Goal: Contribute content: Contribute content

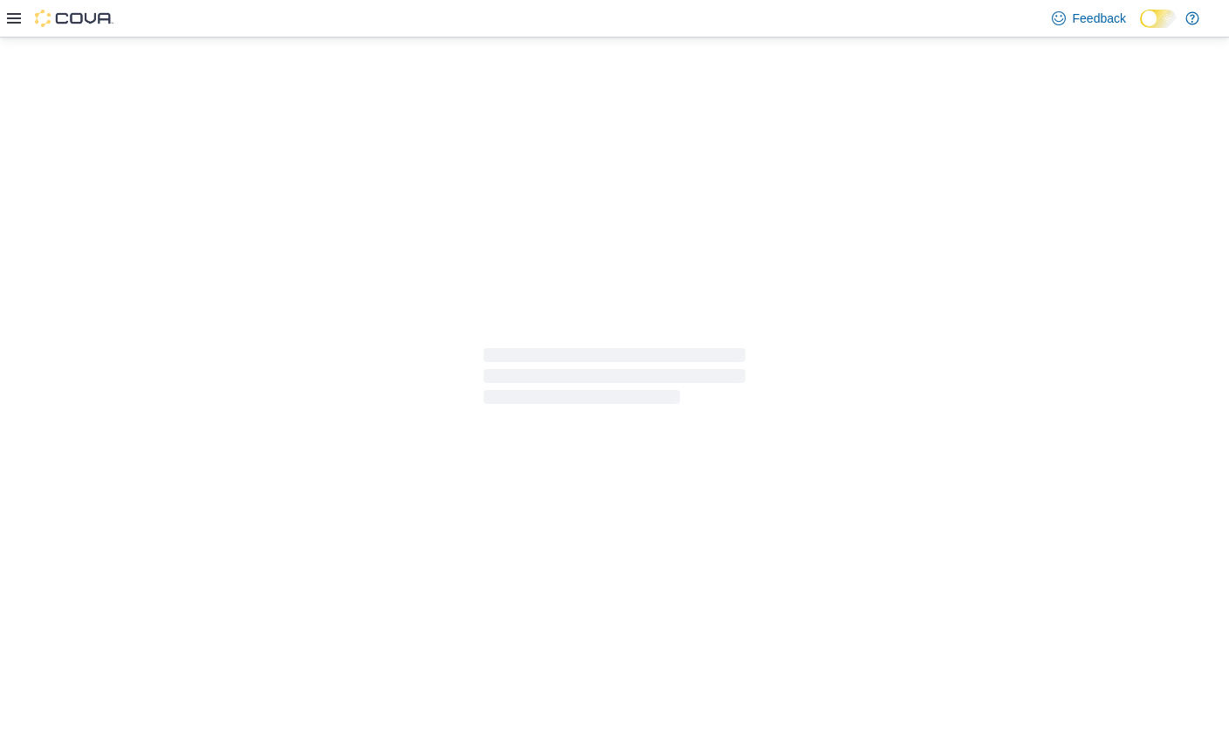
select select "**********"
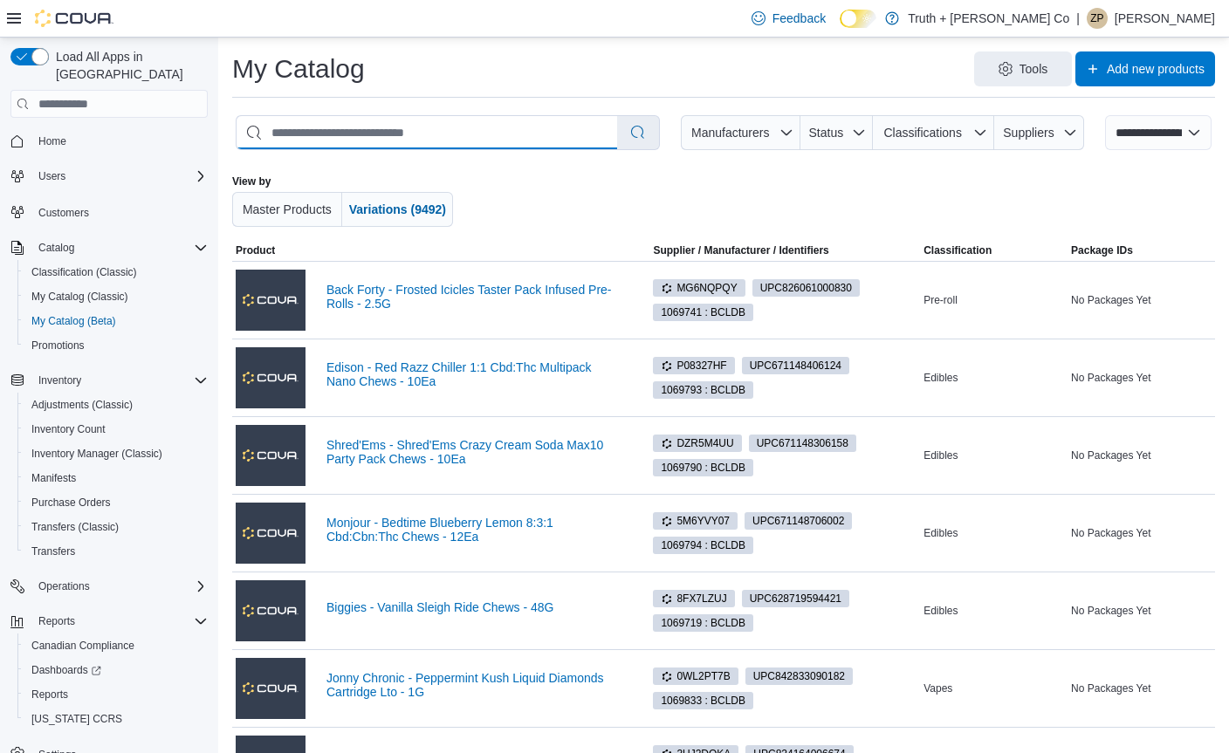
click at [486, 134] on input "search" at bounding box center [426, 132] width 380 height 33
type input "******"
select select "*********"
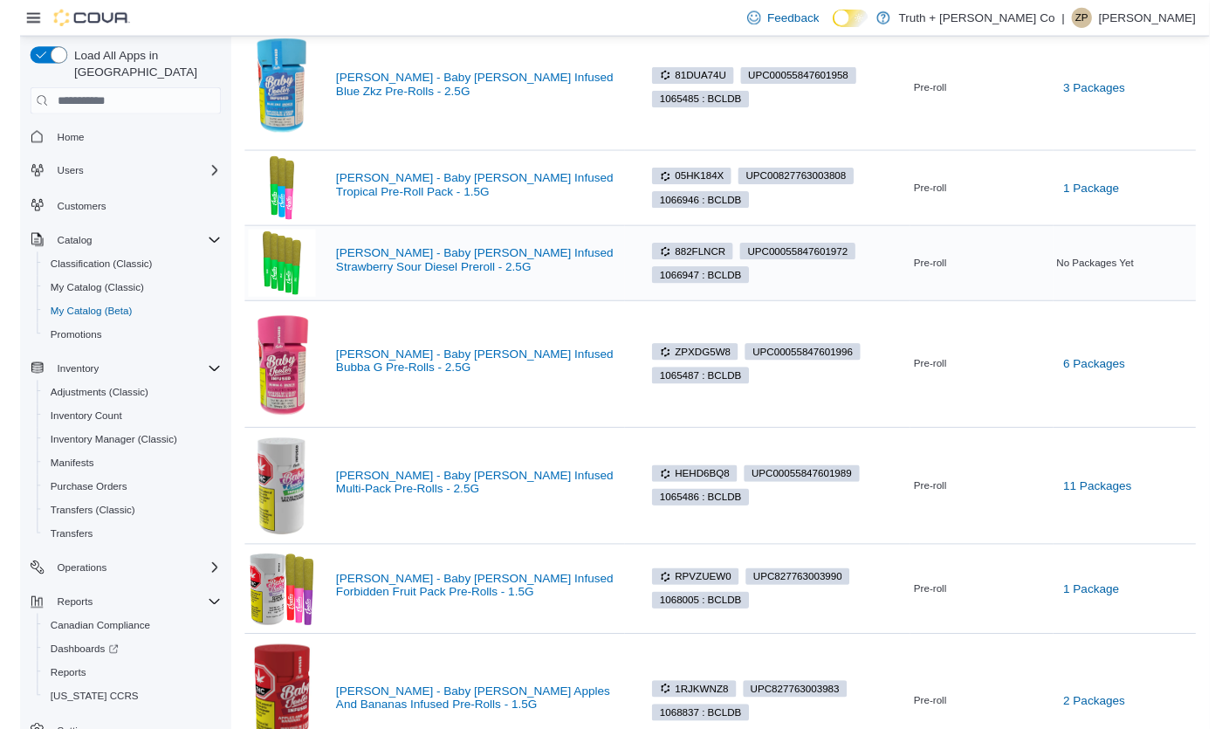
scroll to position [314, 0]
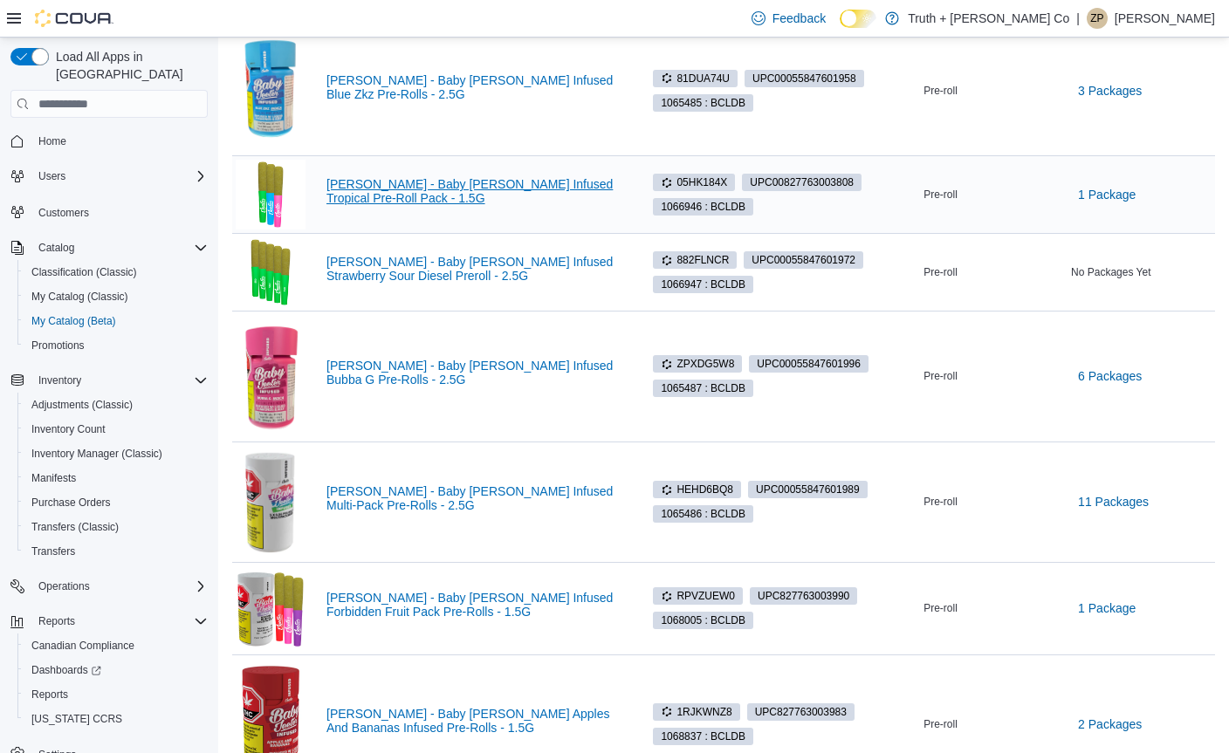
type input "******"
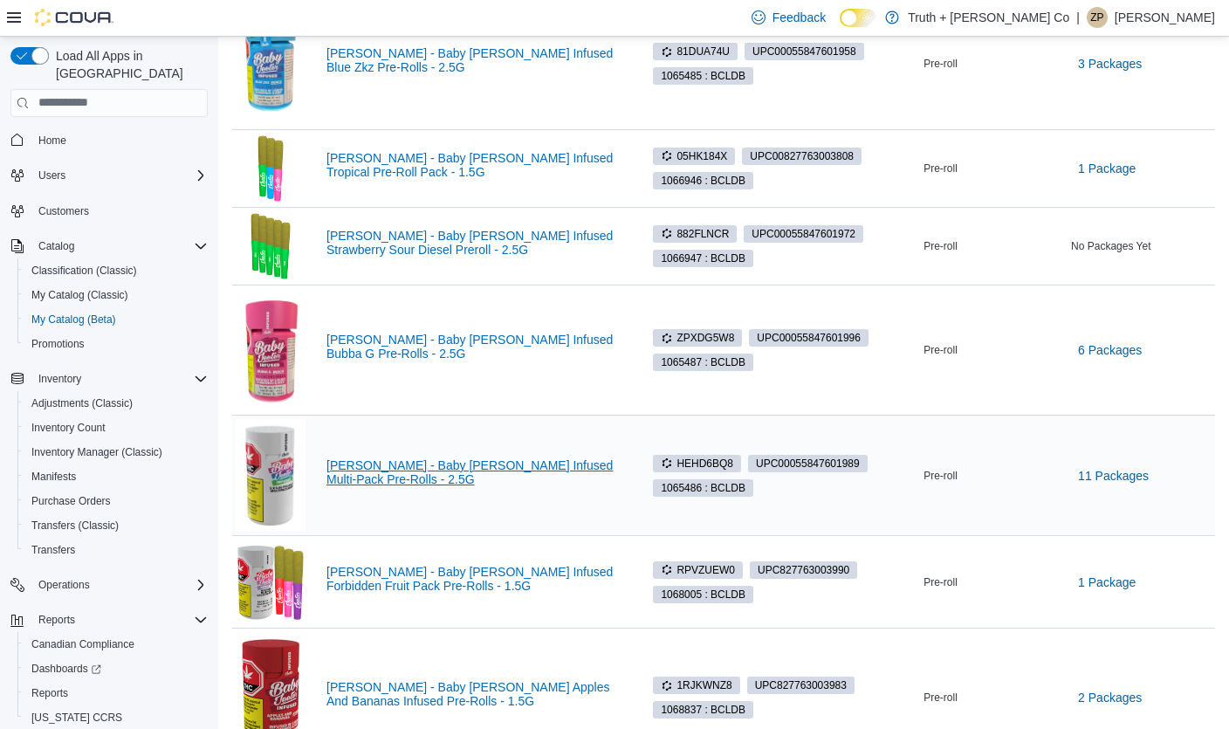
scroll to position [338, 0]
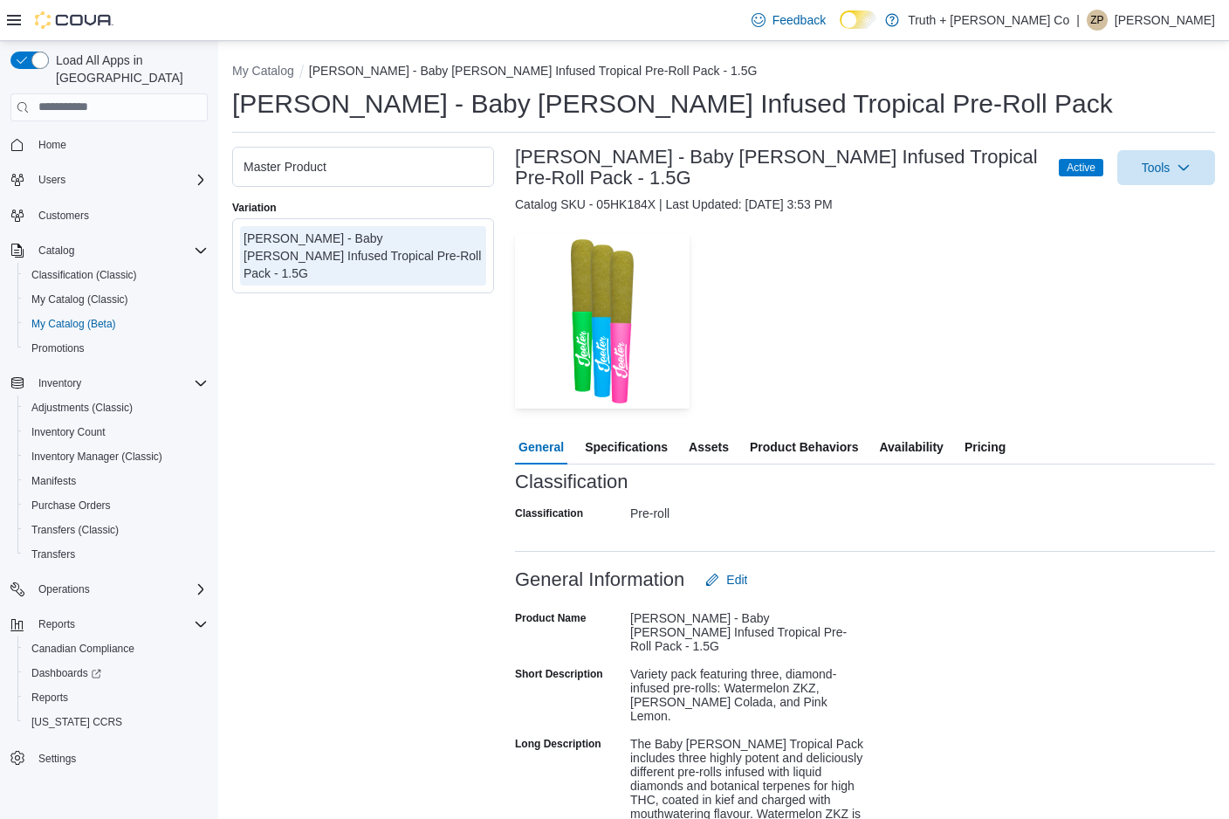
click at [921, 441] on span "Availability" at bounding box center [911, 446] width 64 height 35
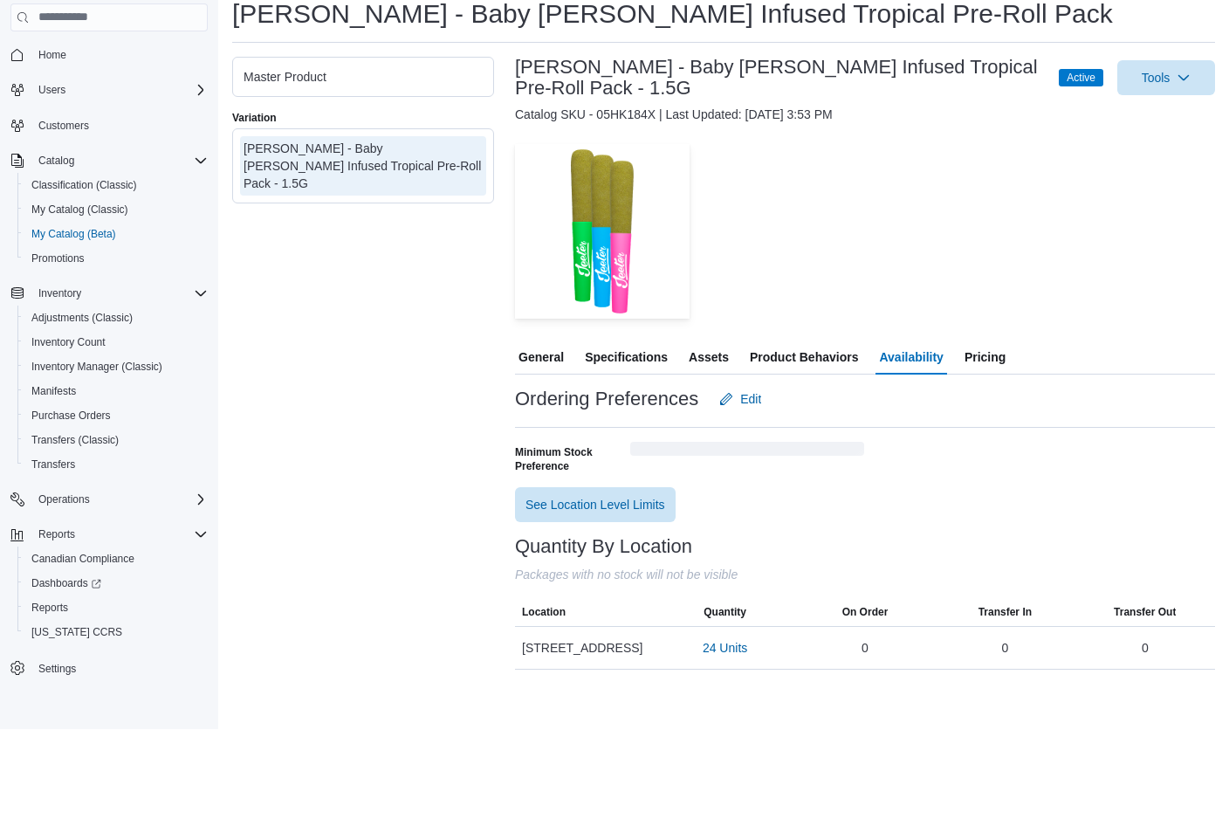
scroll to position [3, 0]
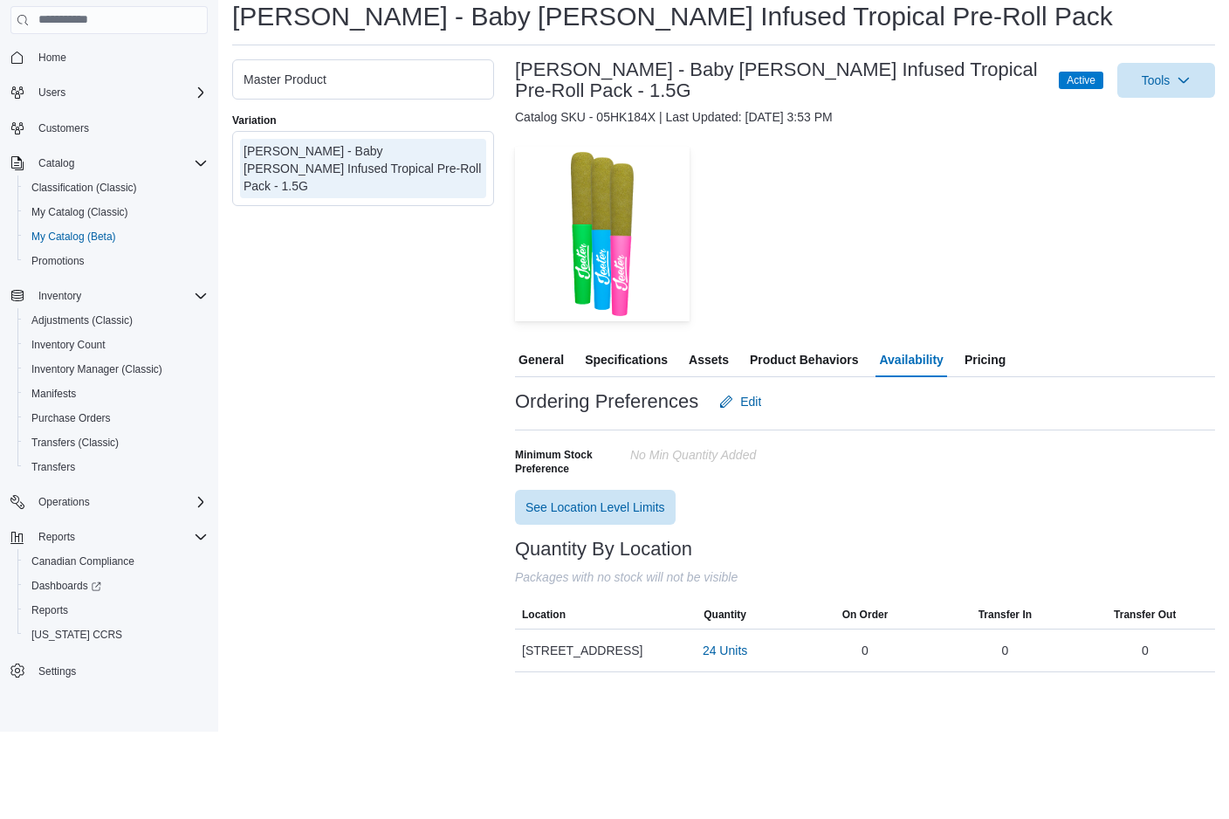
click at [999, 429] on span "Pricing" at bounding box center [984, 446] width 41 height 35
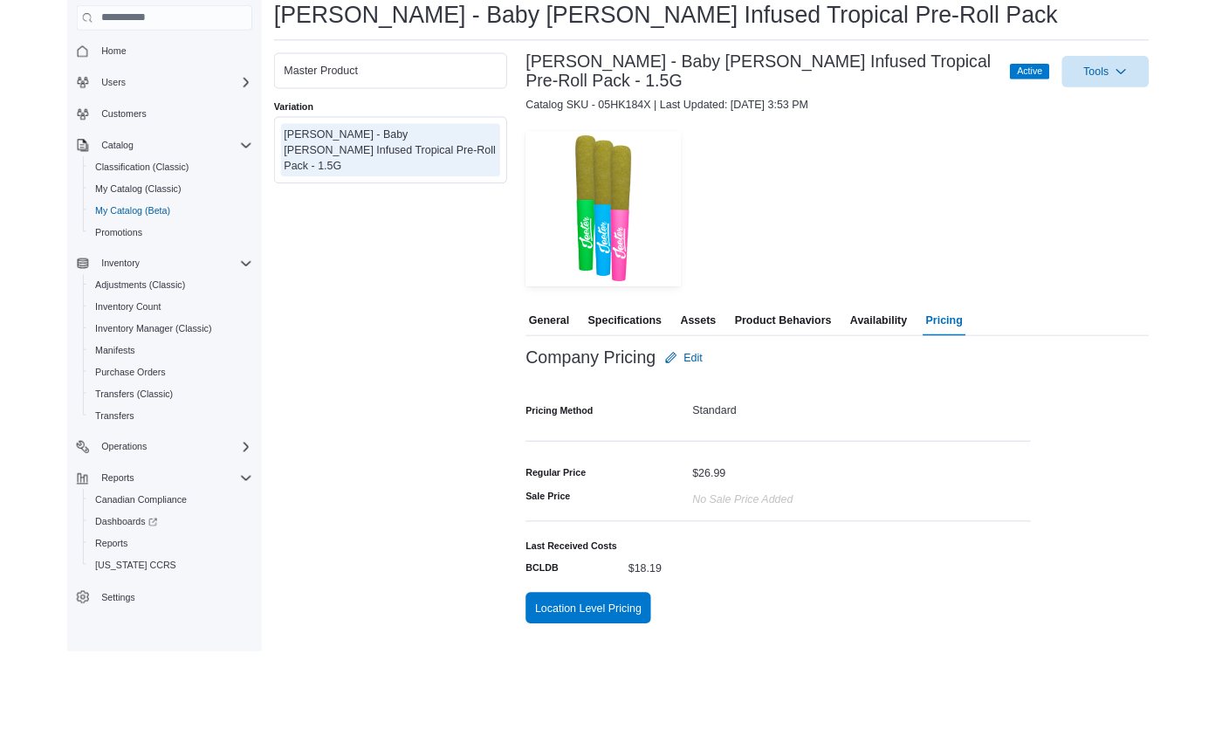
scroll to position [60, 0]
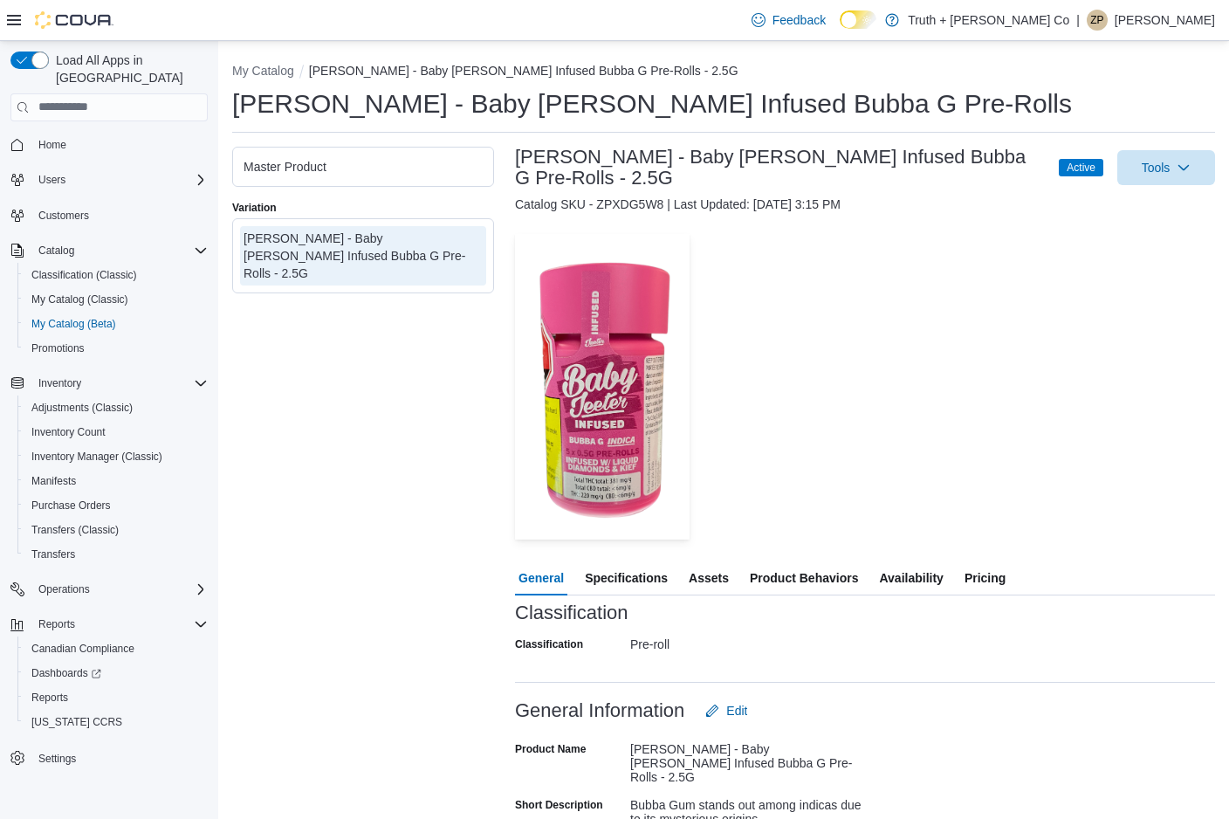
click at [911, 567] on span "Availability" at bounding box center [911, 577] width 64 height 35
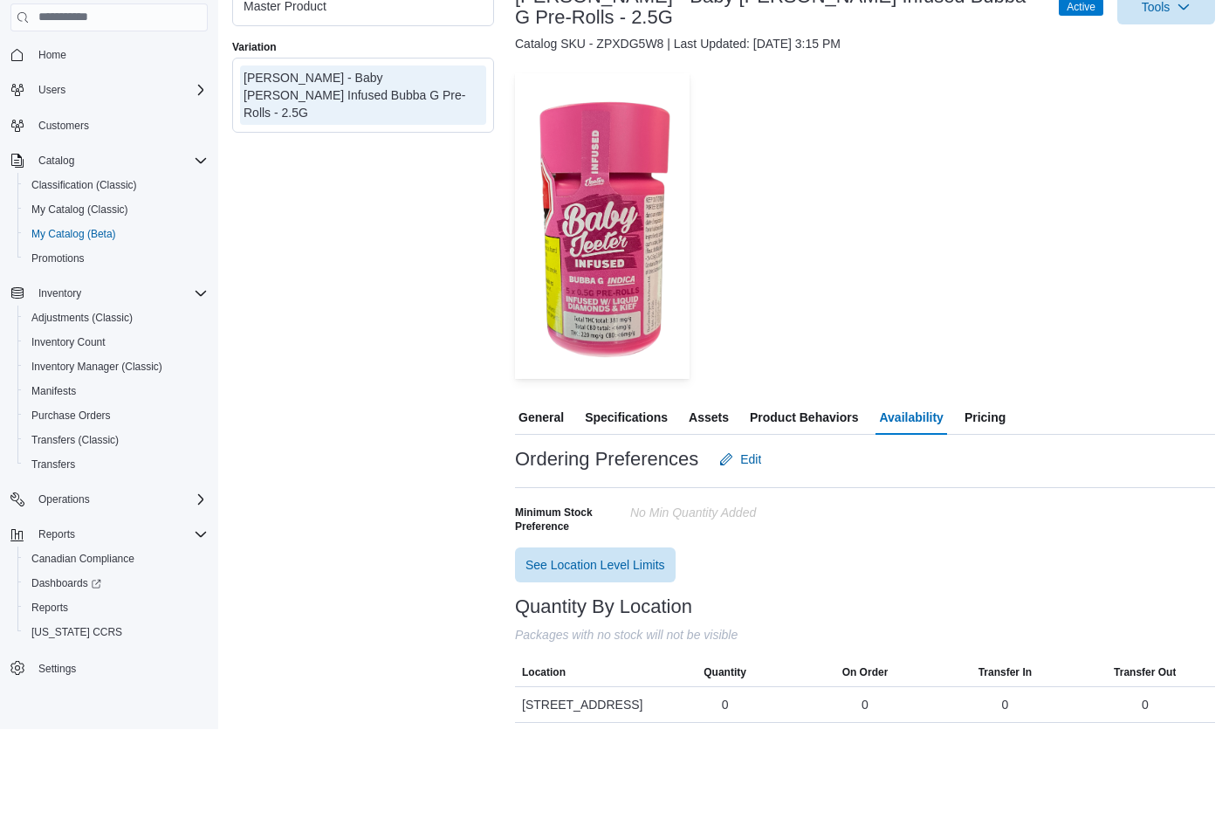
scroll to position [75, 0]
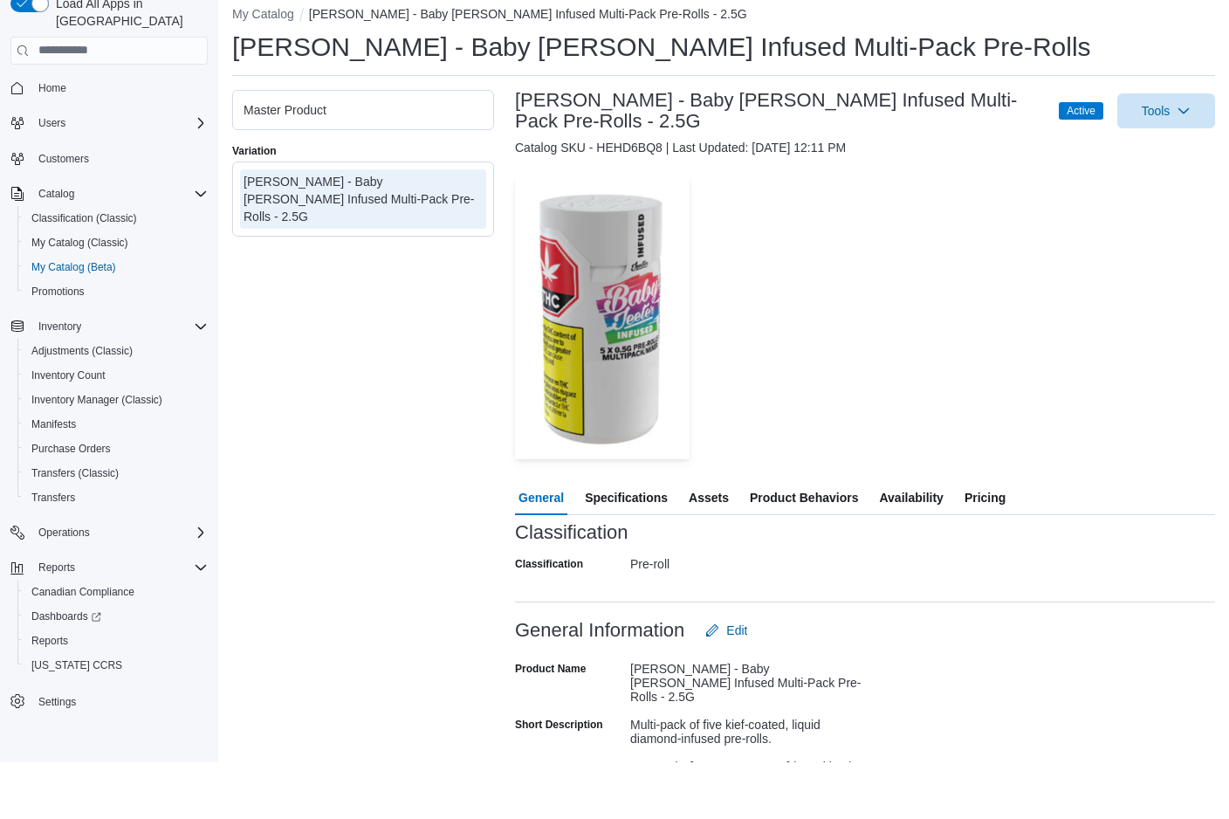
click at [703, 537] on span "Assets" at bounding box center [709, 554] width 40 height 35
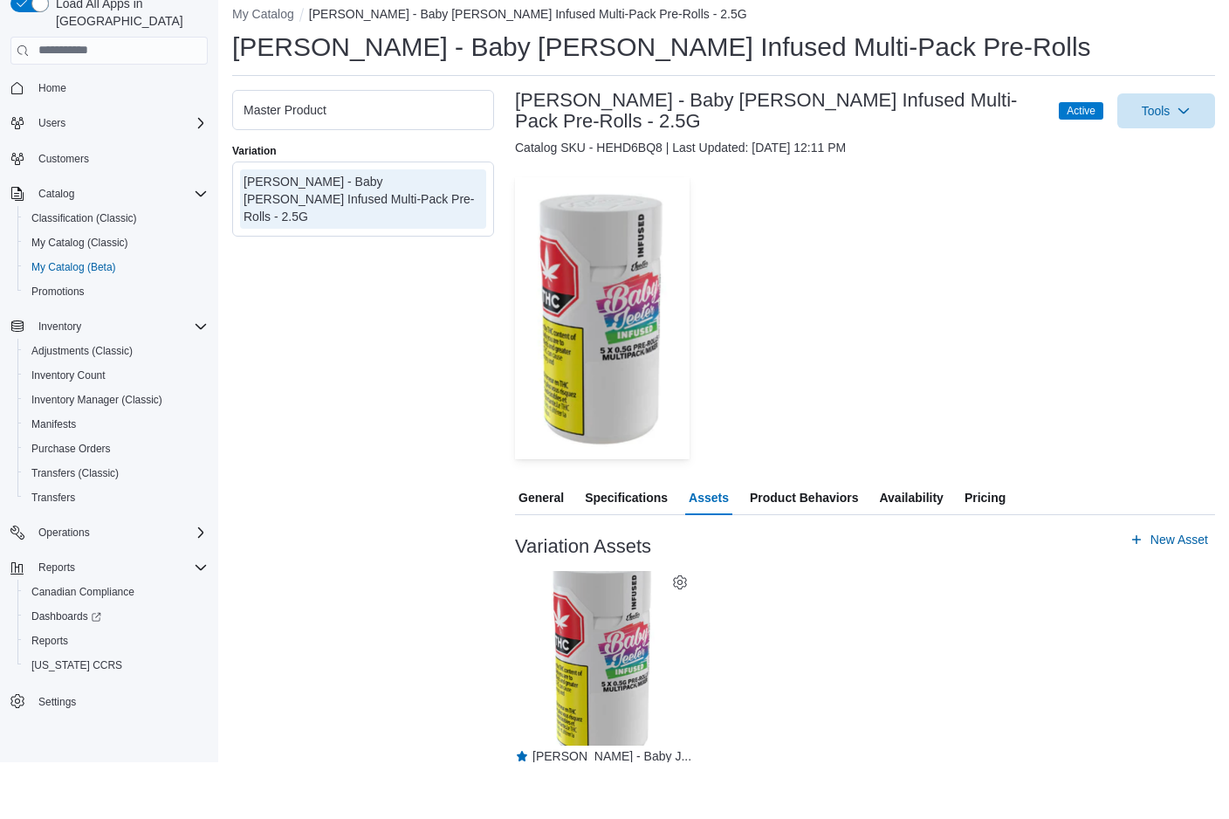
click at [681, 632] on icon at bounding box center [680, 639] width 14 height 14
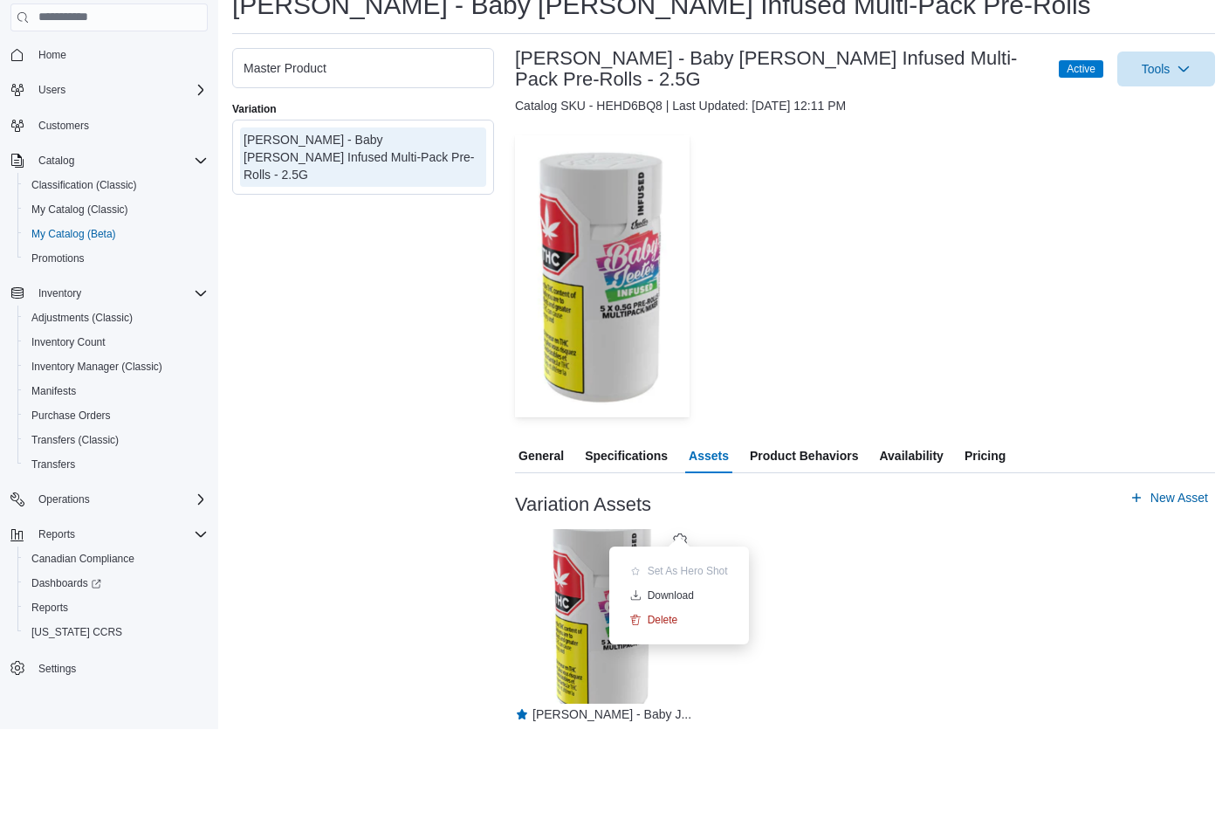
scroll to position [12, 0]
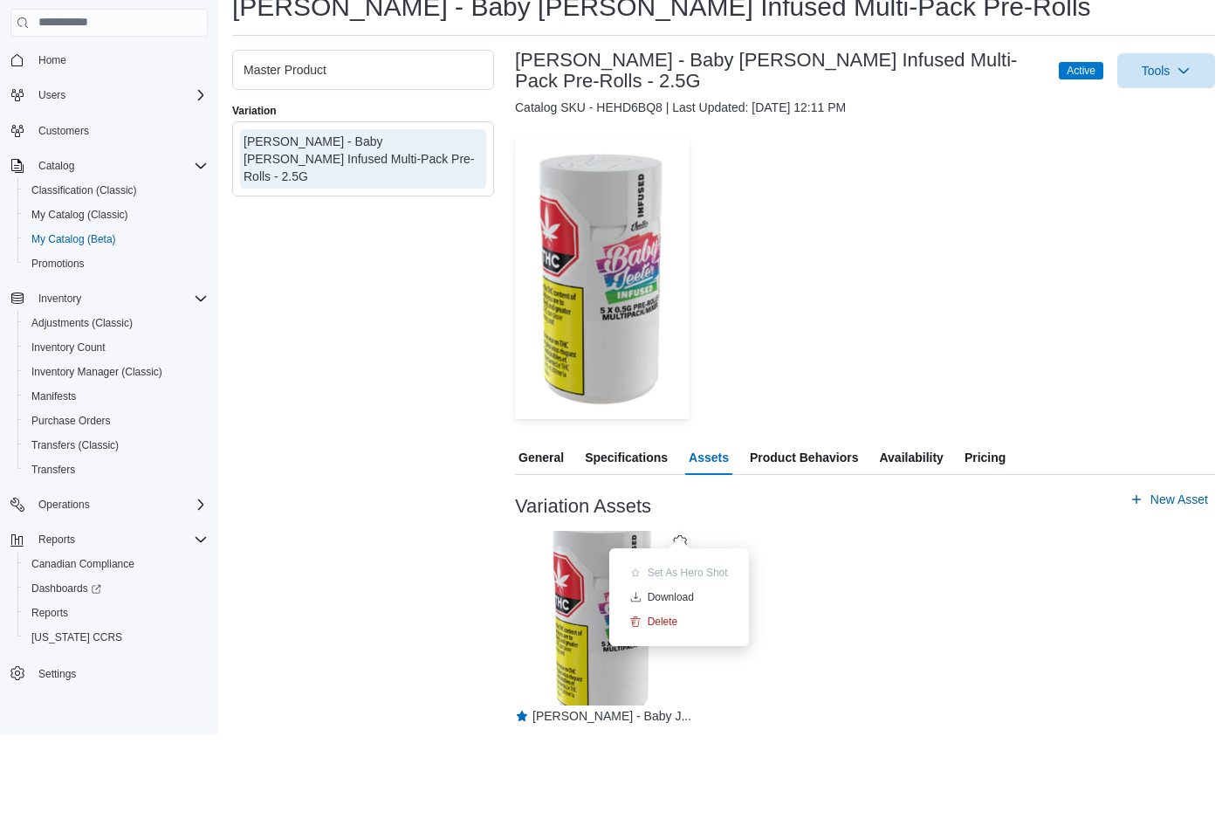
click at [802, 615] on div "— Click to open this image in fullscreen mode Jeeter - Baby J..." at bounding box center [865, 711] width 700 height 192
click at [430, 134] on ul "Master Product" at bounding box center [363, 154] width 262 height 40
click at [424, 146] on div "Master Product" at bounding box center [362, 154] width 239 height 17
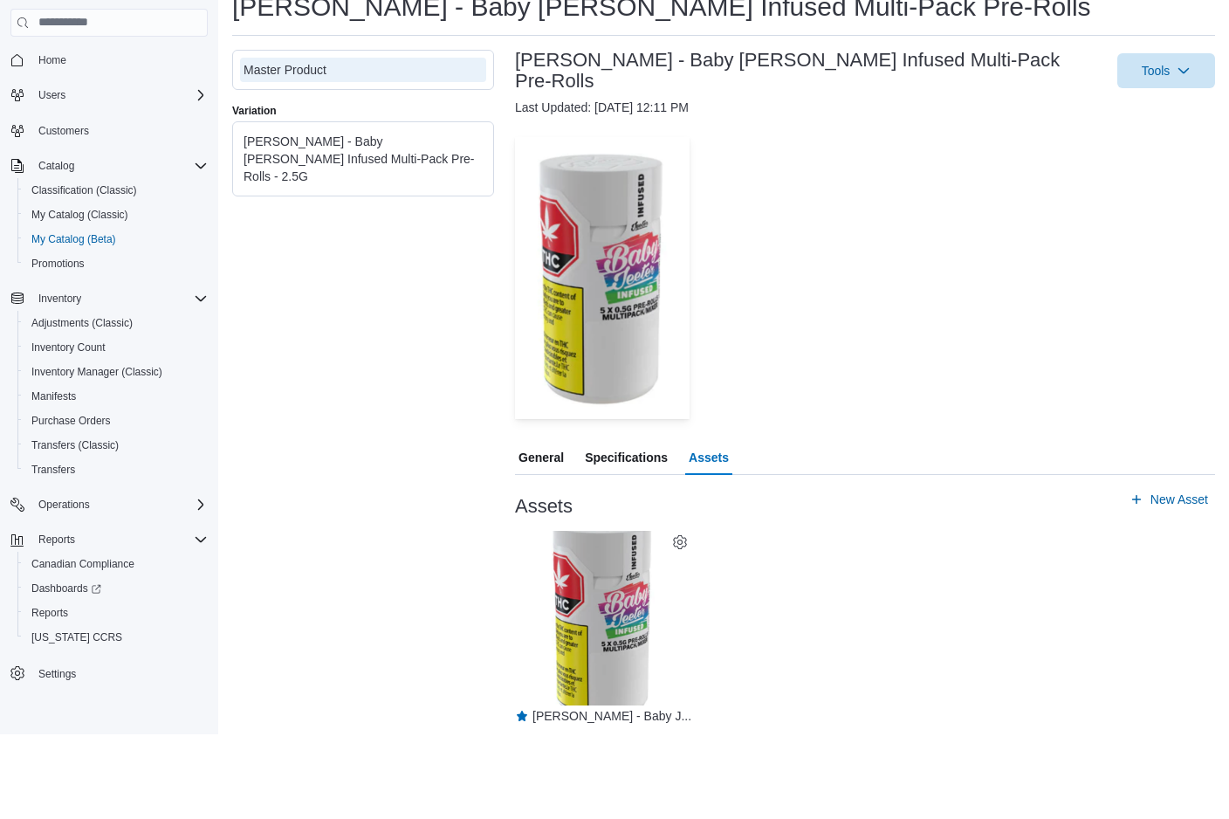
click at [372, 206] on ul "Jeeter - Baby Jeeter Infused Multi-Pack Pre-Rolls - 2.5G" at bounding box center [363, 243] width 262 height 75
click at [372, 217] on div "Jeeter - Baby Jeeter Infused Multi-Pack Pre-Rolls - 2.5G" at bounding box center [362, 243] width 239 height 52
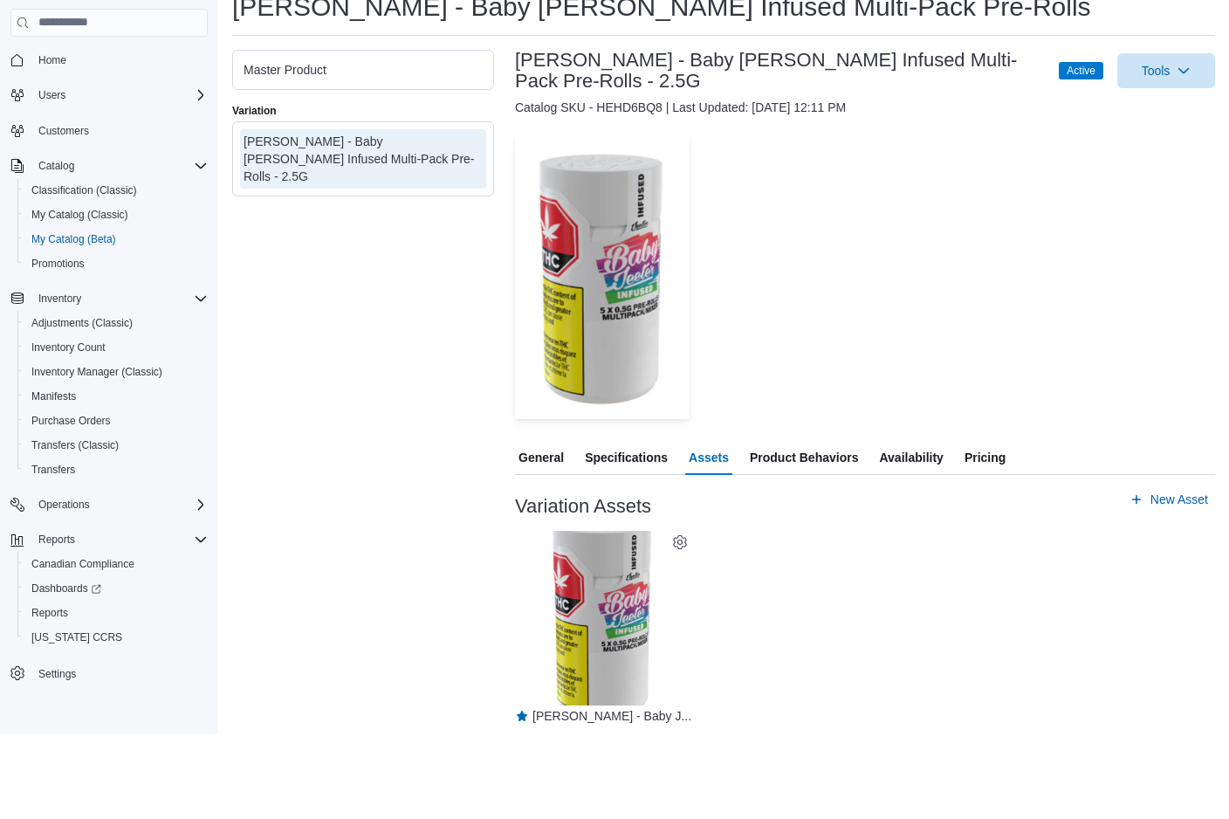
click at [678, 620] on icon at bounding box center [680, 627] width 14 height 14
click at [666, 699] on span "Delete" at bounding box center [663, 706] width 31 height 14
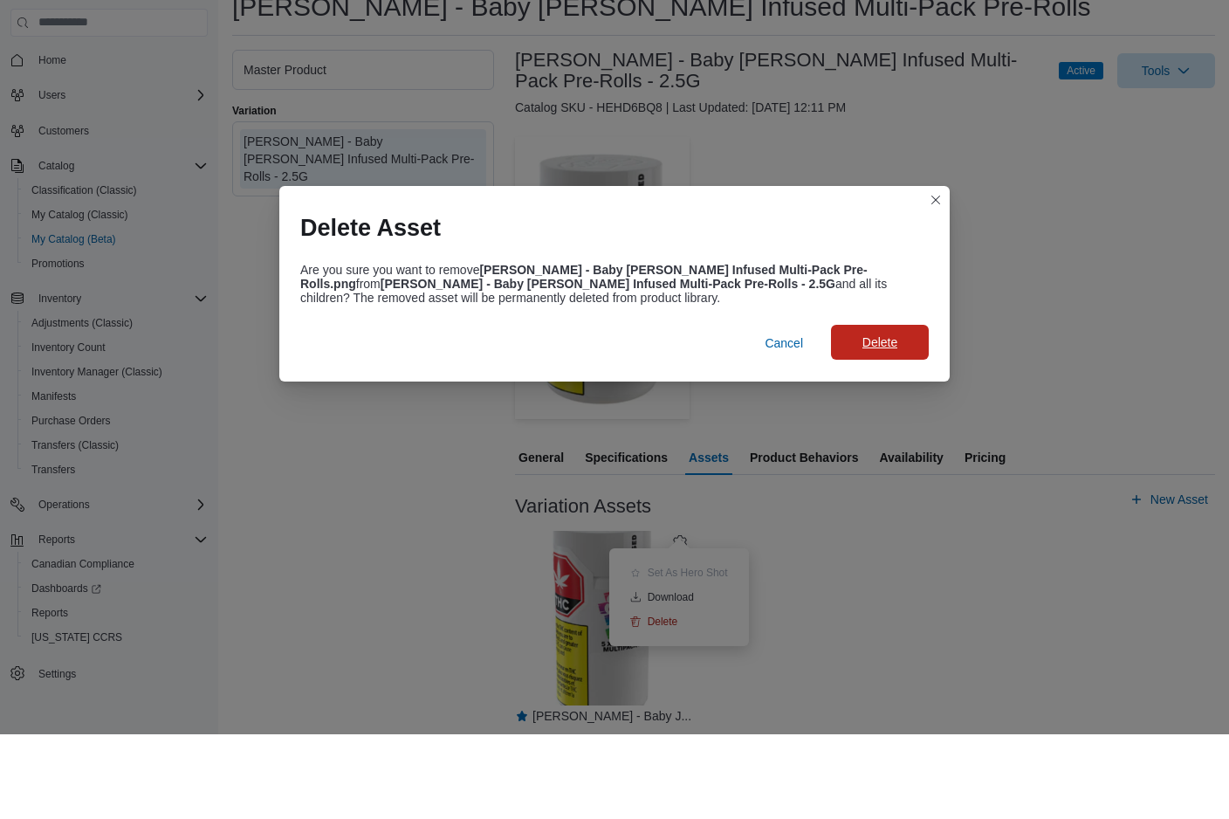
click at [877, 418] on span "Delete" at bounding box center [879, 426] width 35 height 17
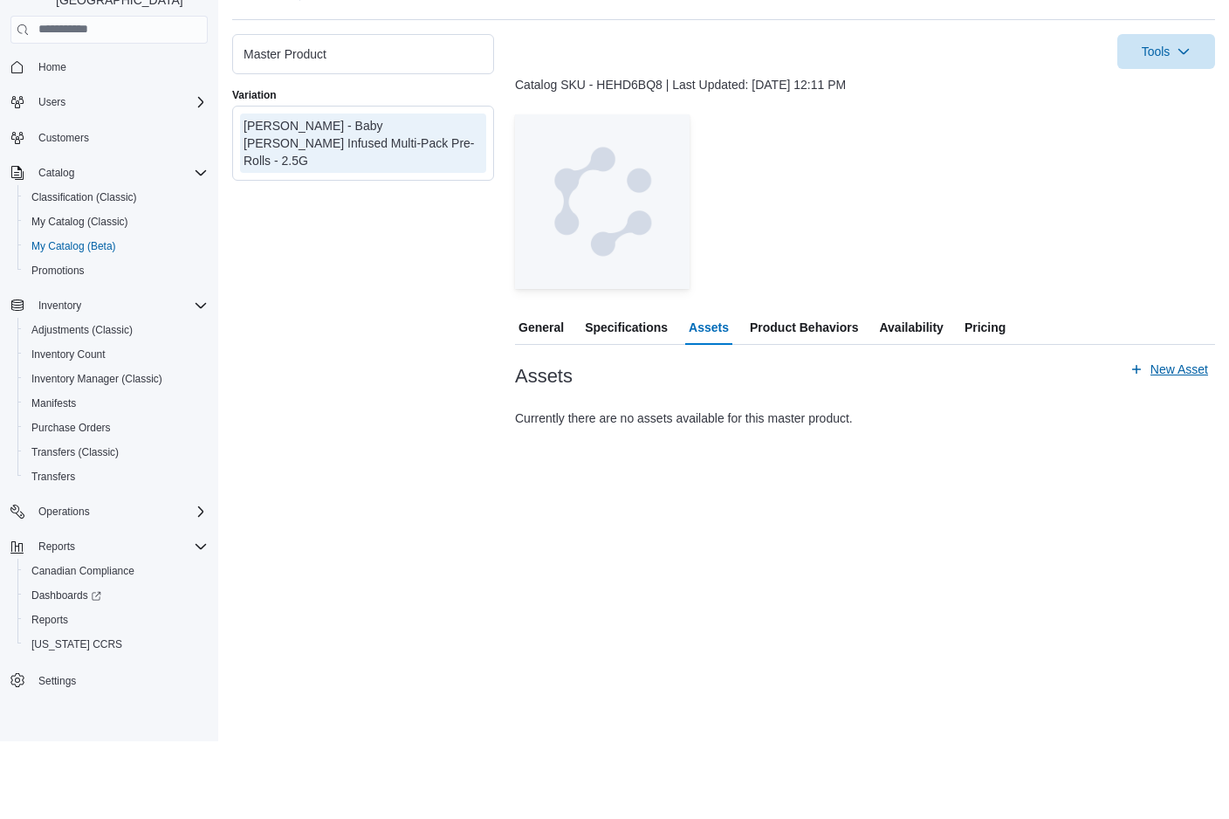
click at [1160, 438] on span "New Asset" at bounding box center [1179, 446] width 58 height 17
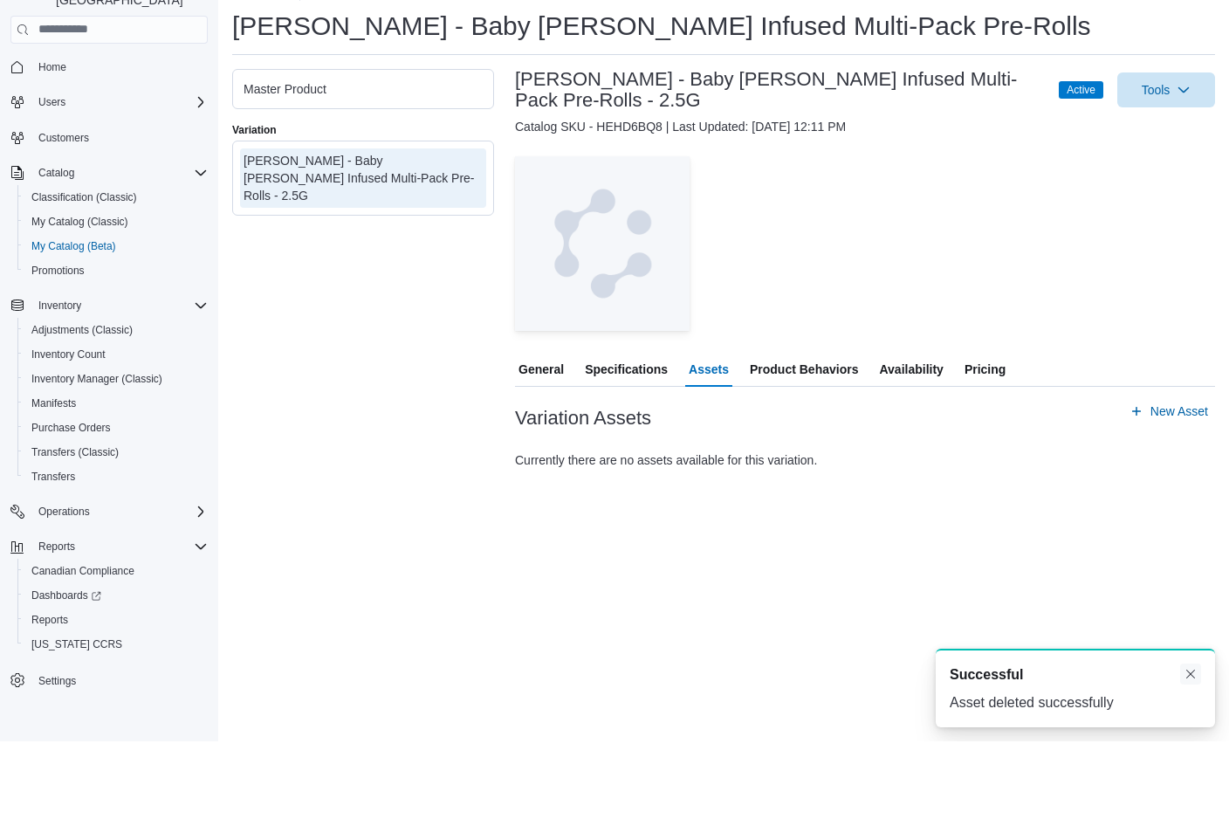
click at [1193, 741] on button "Dismiss toast" at bounding box center [1190, 751] width 21 height 21
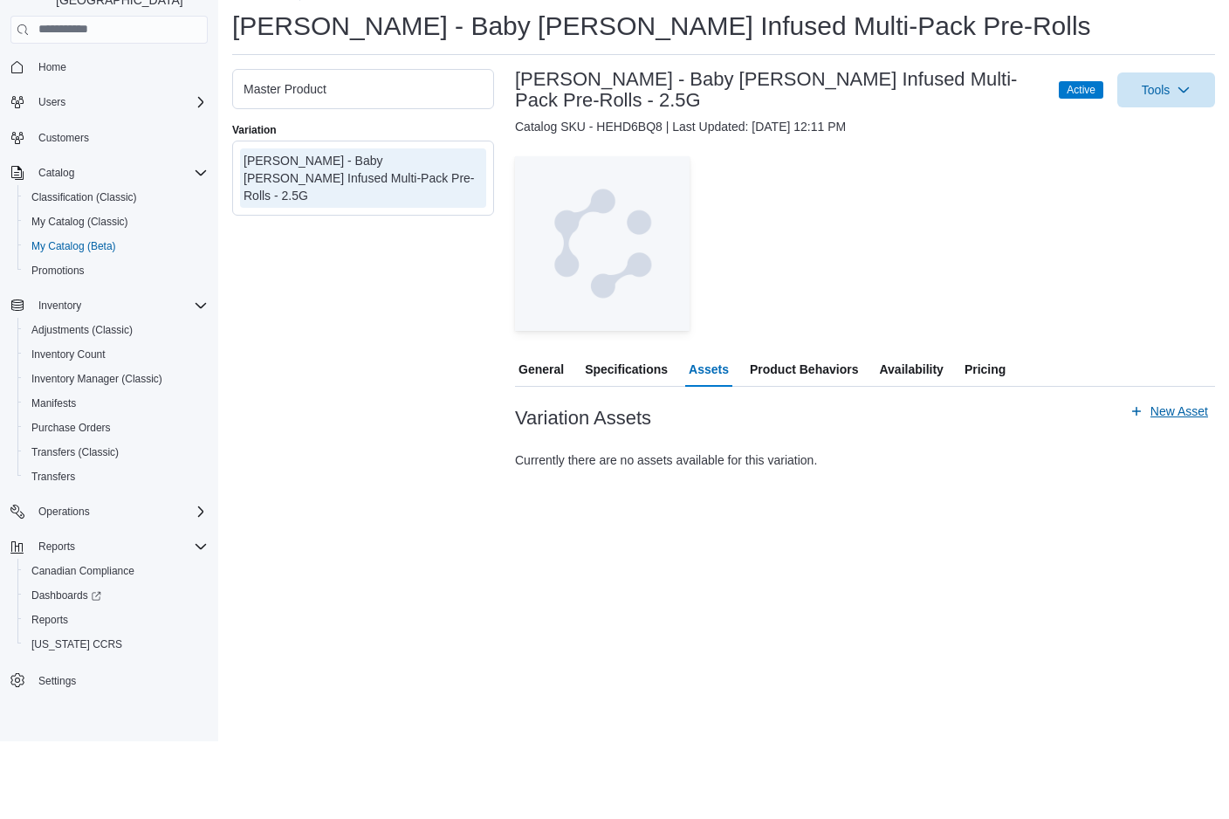
click at [1165, 480] on span "New Asset" at bounding box center [1179, 488] width 58 height 17
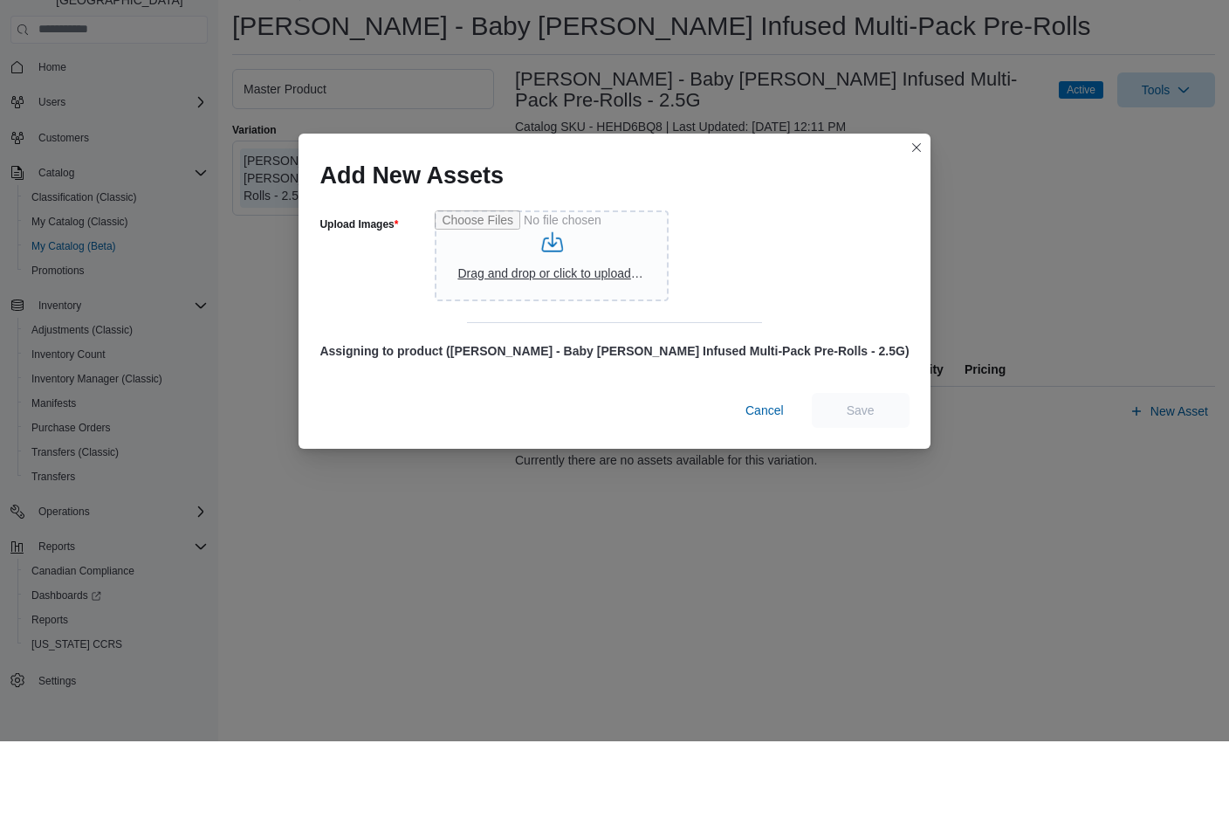
click at [597, 288] on input "Upload Images" at bounding box center [552, 333] width 234 height 91
type input "**********"
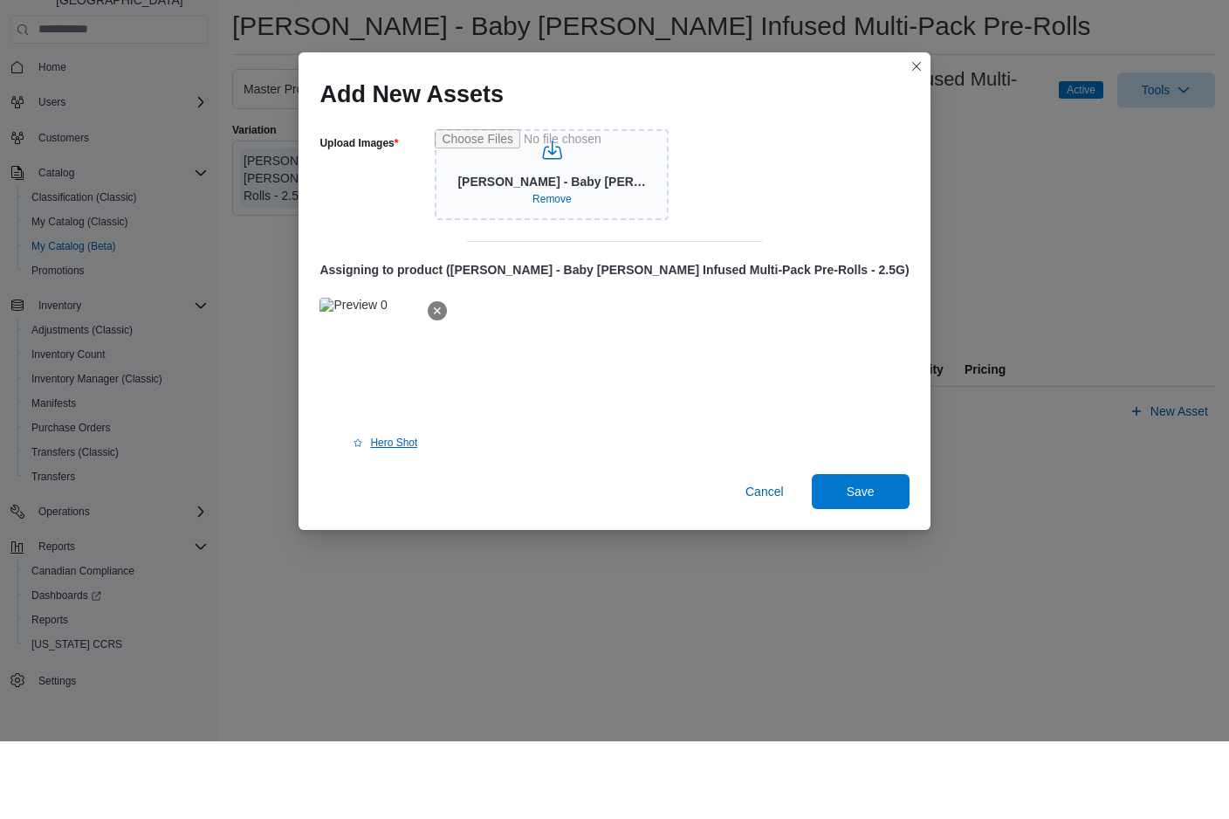
click at [417, 513] on span "Hero Shot" at bounding box center [393, 520] width 47 height 14
click at [846, 559] on span "Save" at bounding box center [860, 567] width 28 height 17
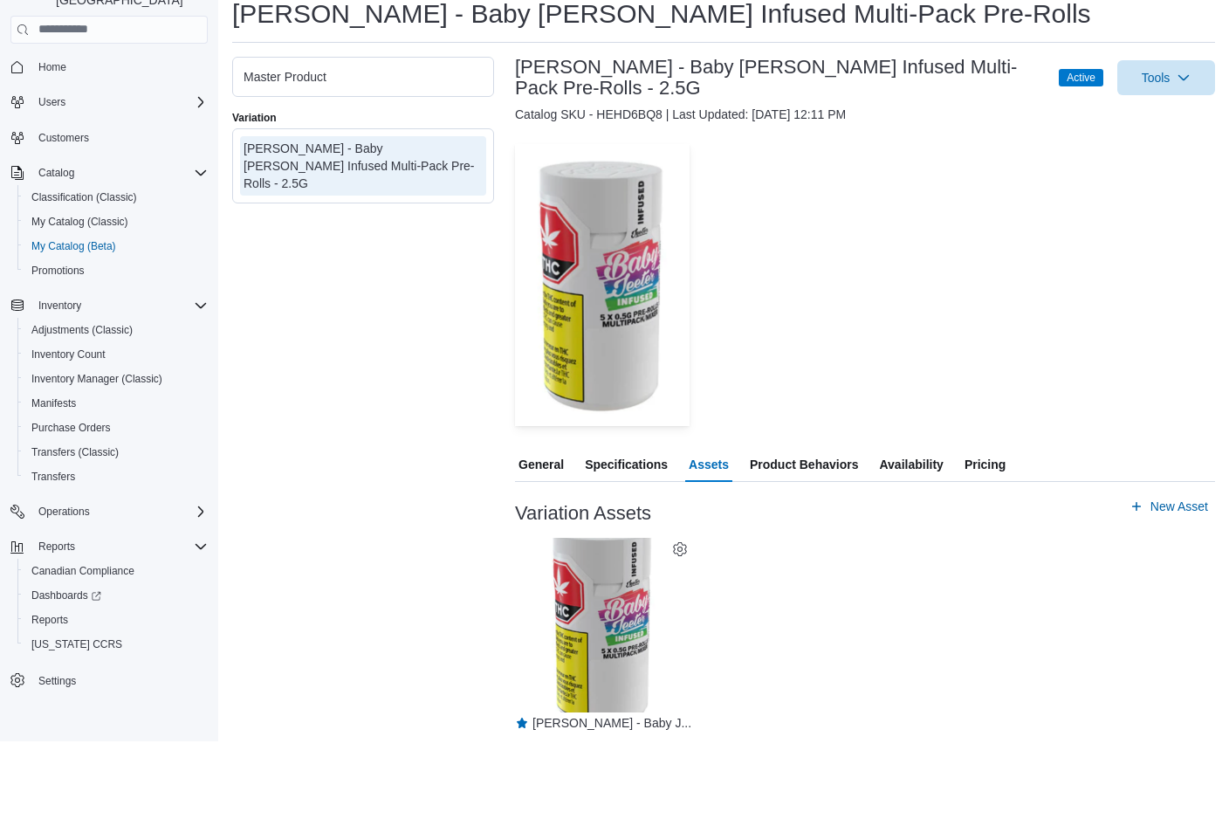
click at [919, 524] on span "Availability" at bounding box center [911, 541] width 64 height 35
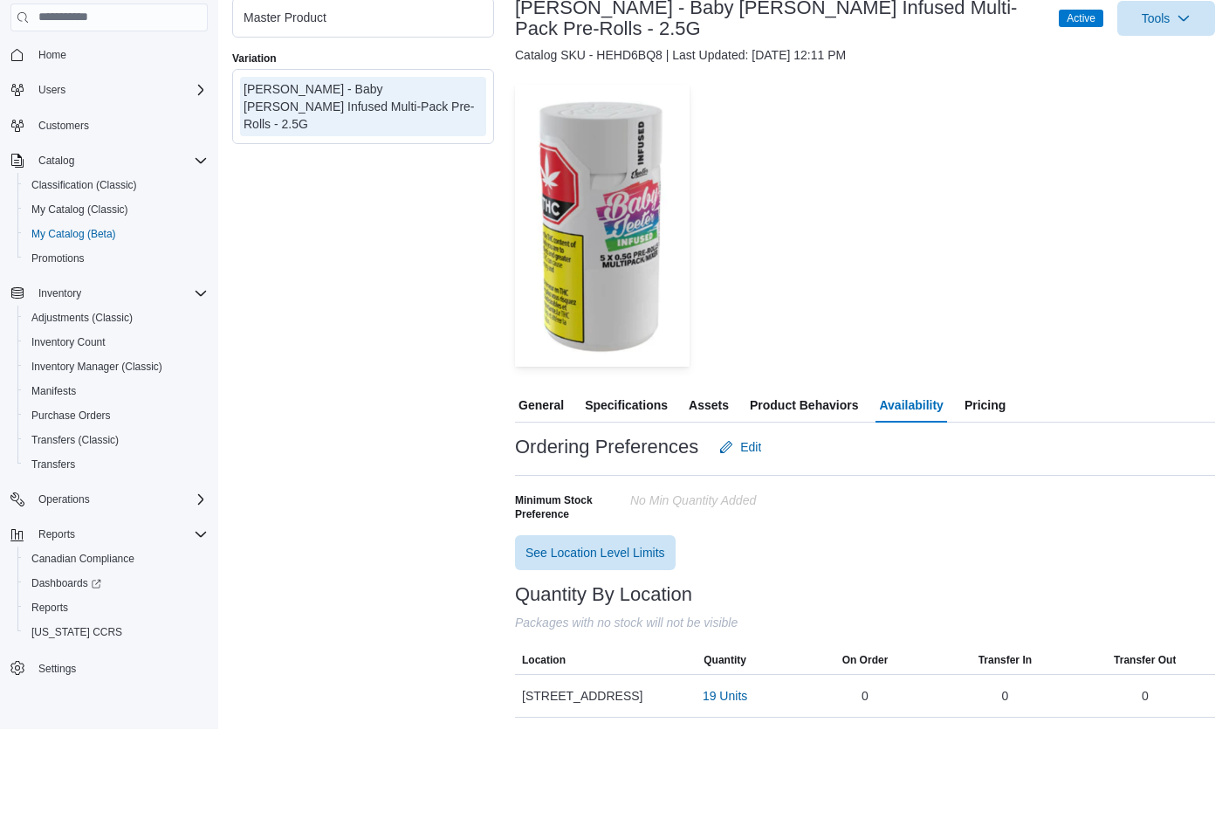
scroll to position [60, 0]
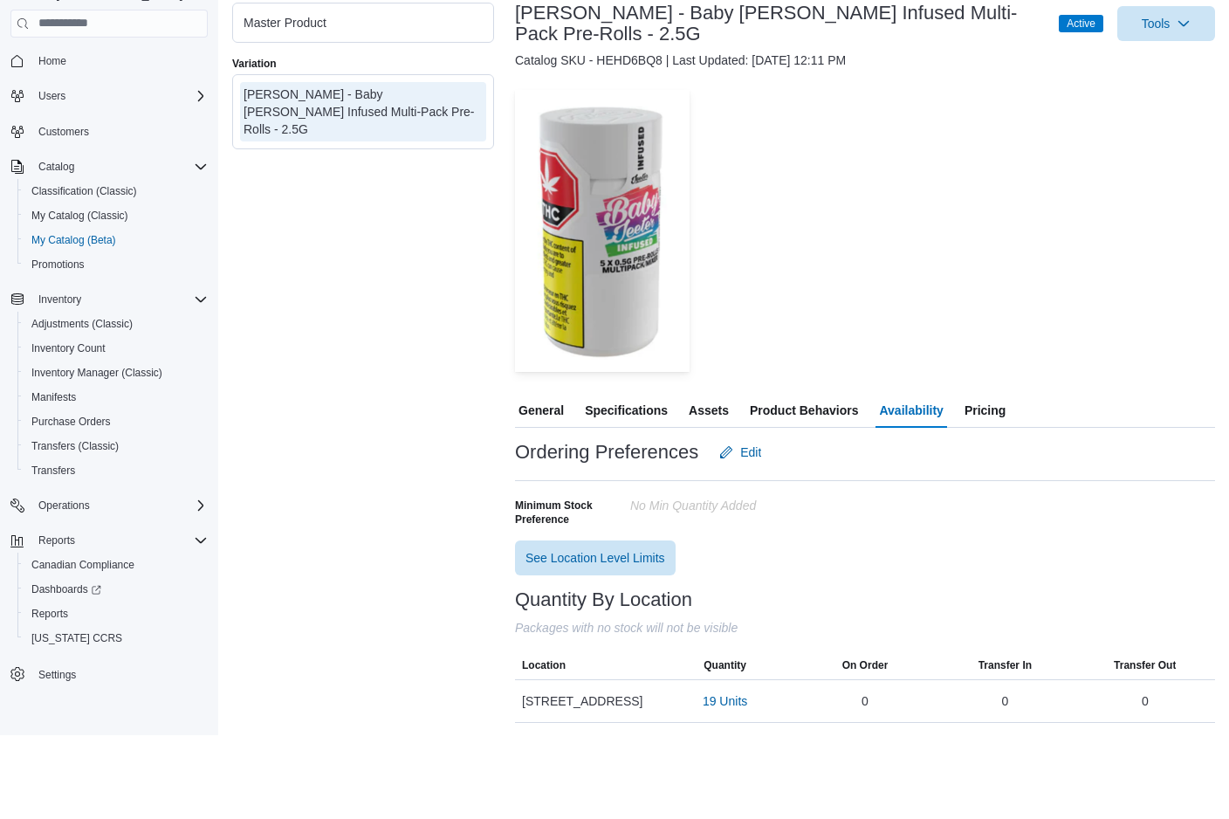
click at [983, 476] on span "Pricing" at bounding box center [984, 493] width 41 height 35
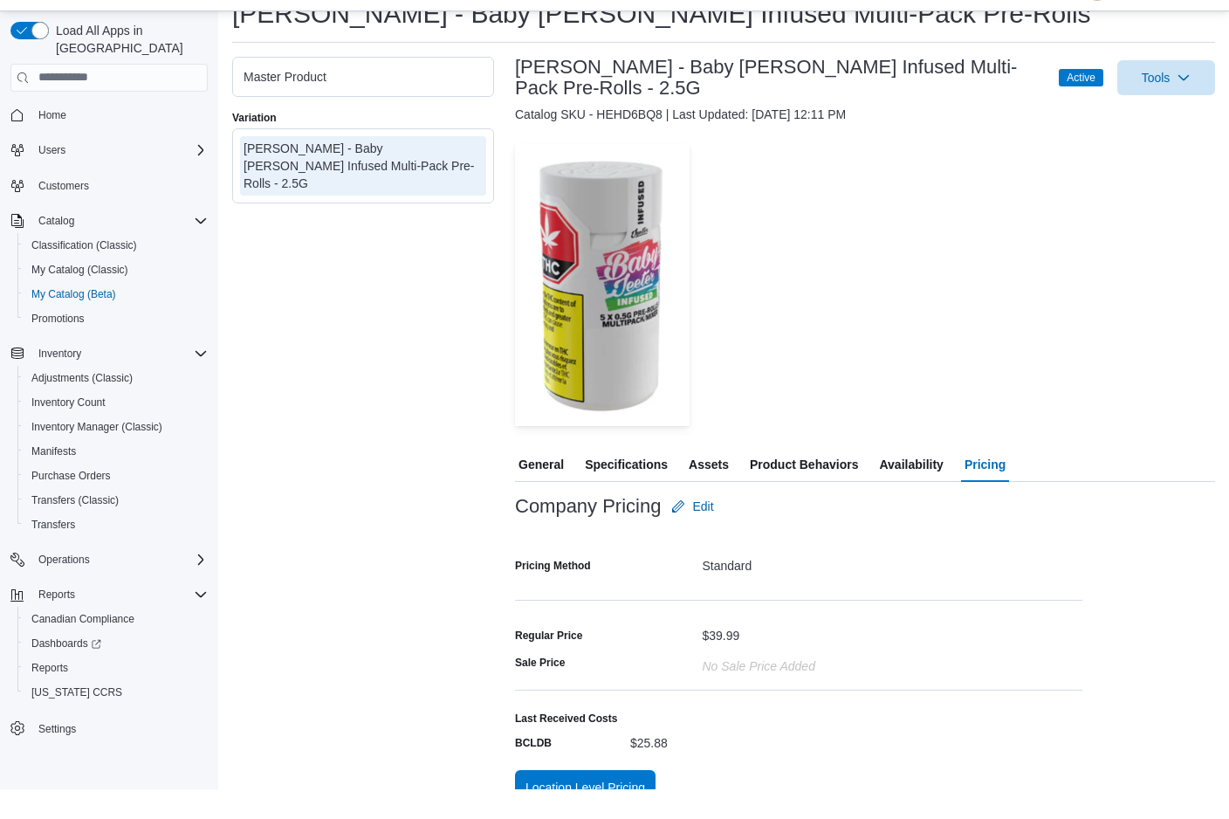
click at [884, 476] on span "Availability" at bounding box center [911, 493] width 64 height 35
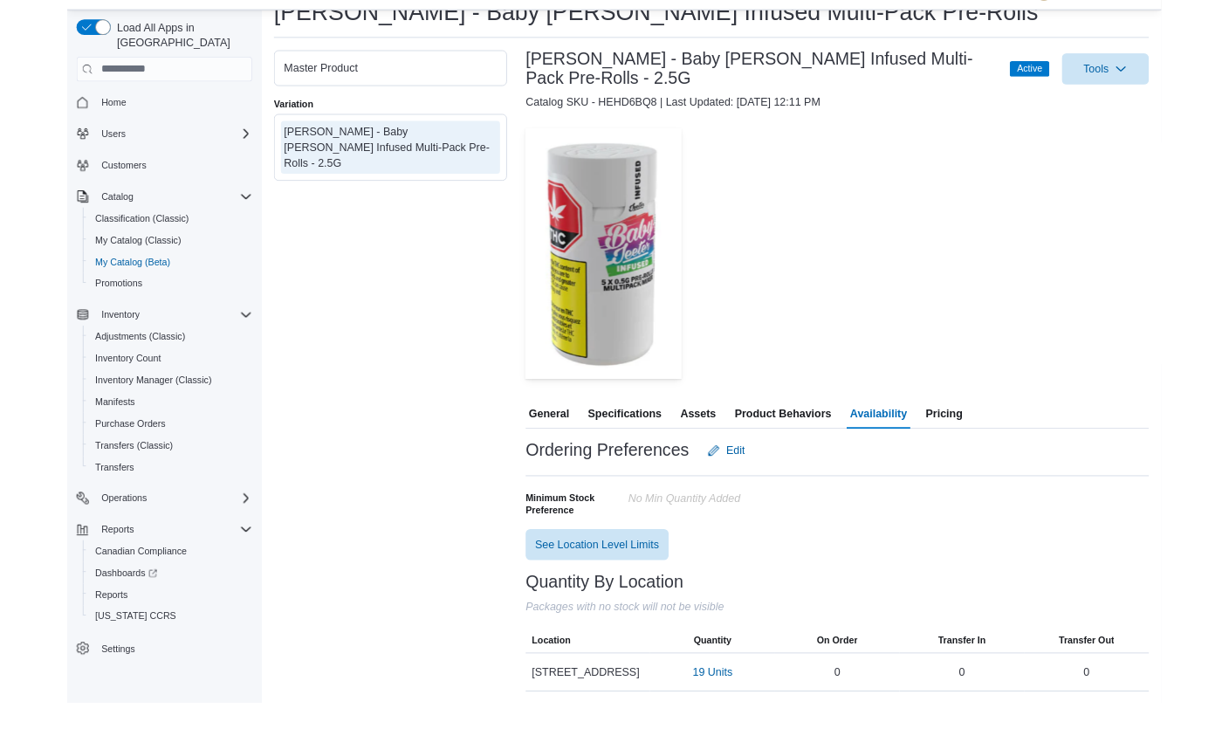
scroll to position [90, 0]
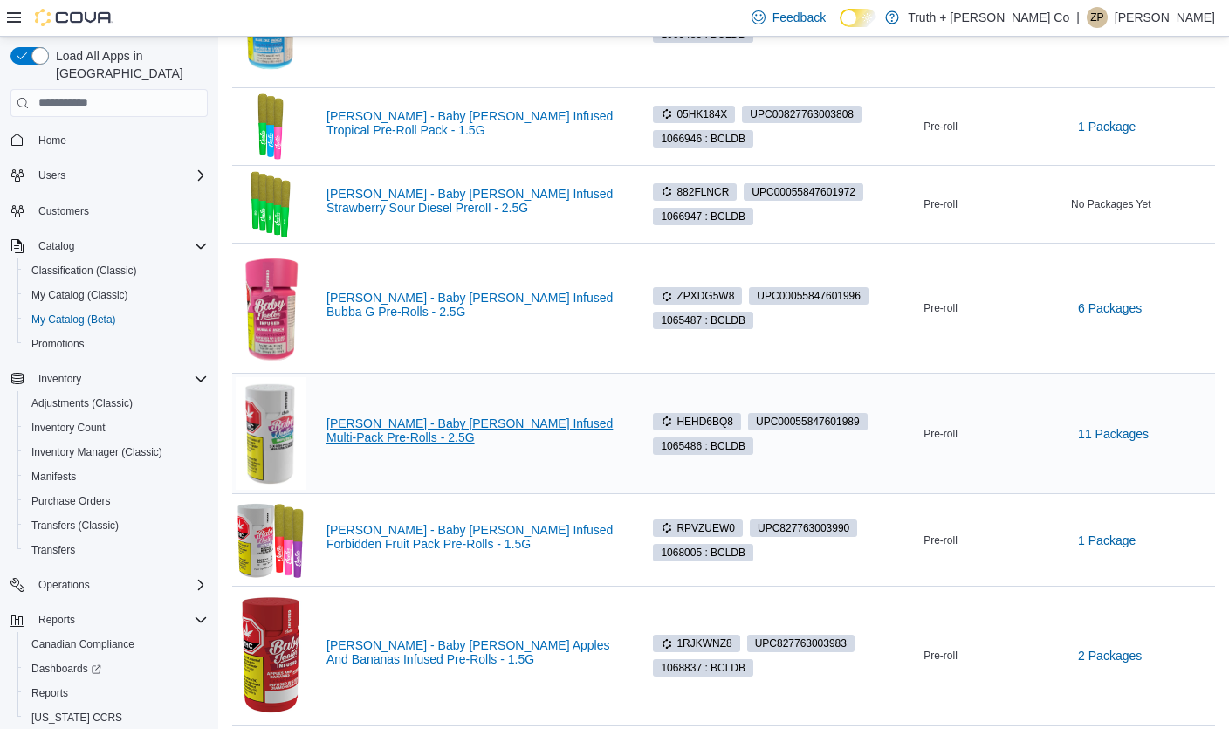
scroll to position [380, 0]
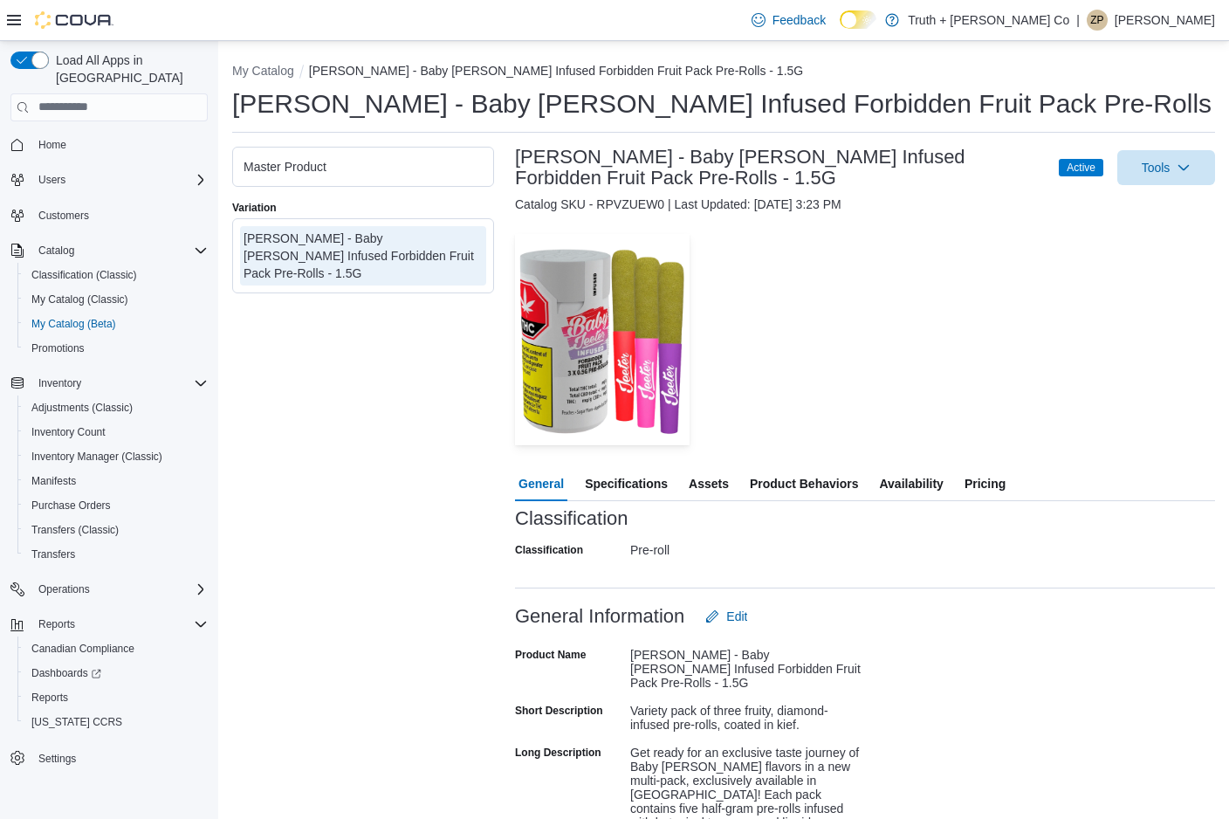
click at [920, 488] on span "Availability" at bounding box center [911, 483] width 64 height 35
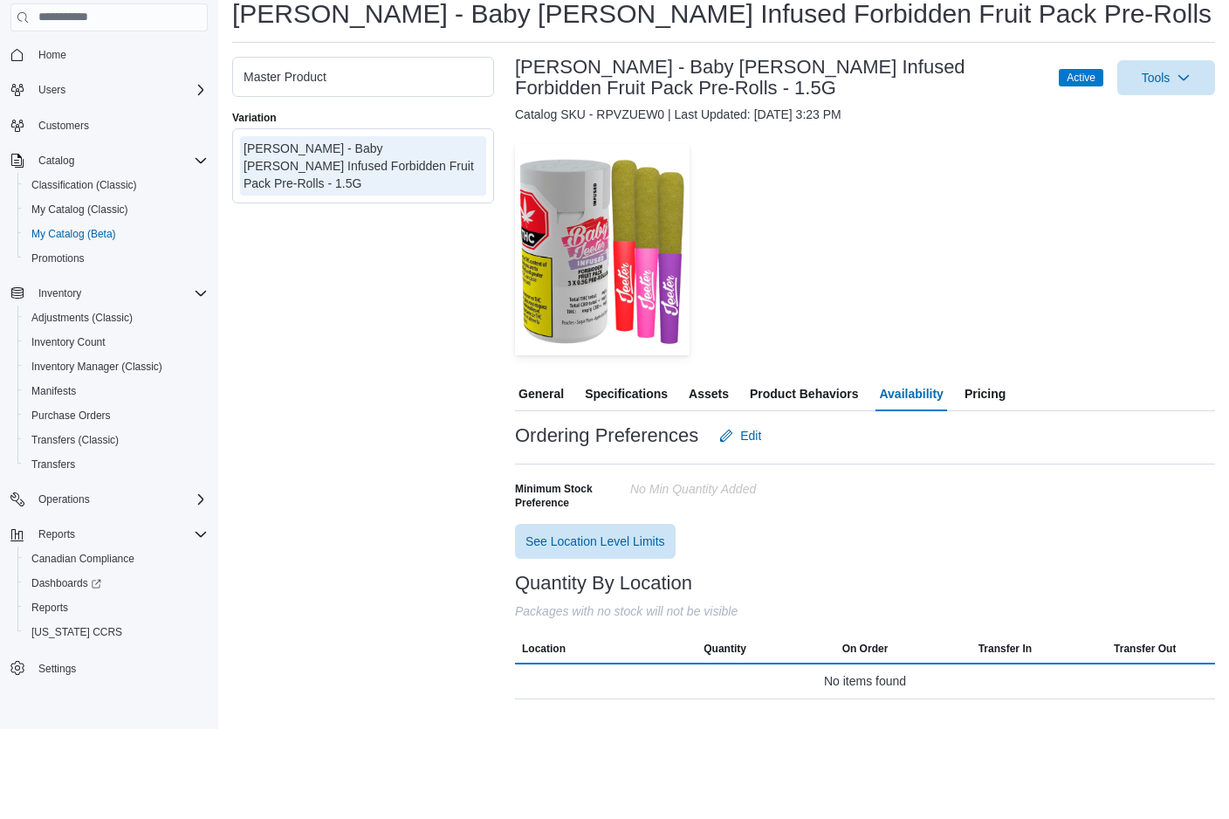
scroll to position [2, 0]
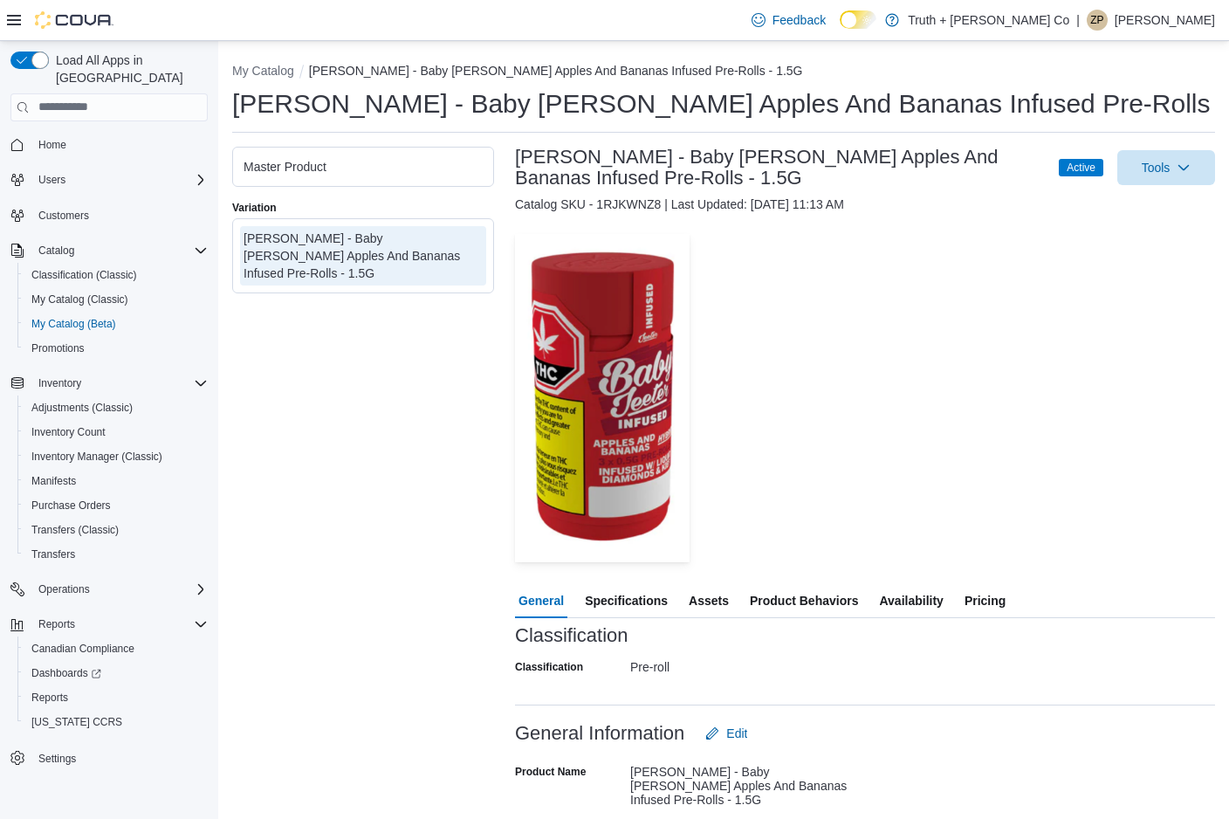
click at [915, 594] on span "Availability" at bounding box center [911, 600] width 64 height 35
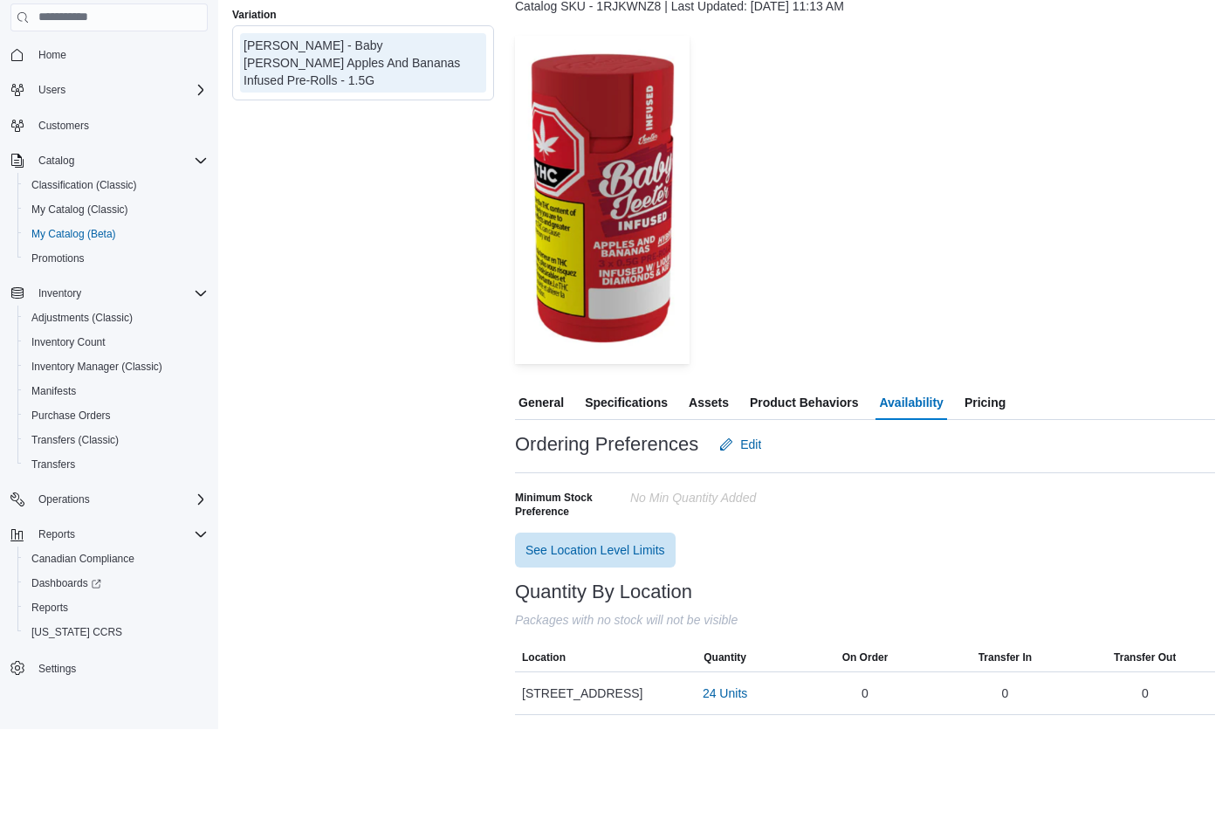
scroll to position [109, 0]
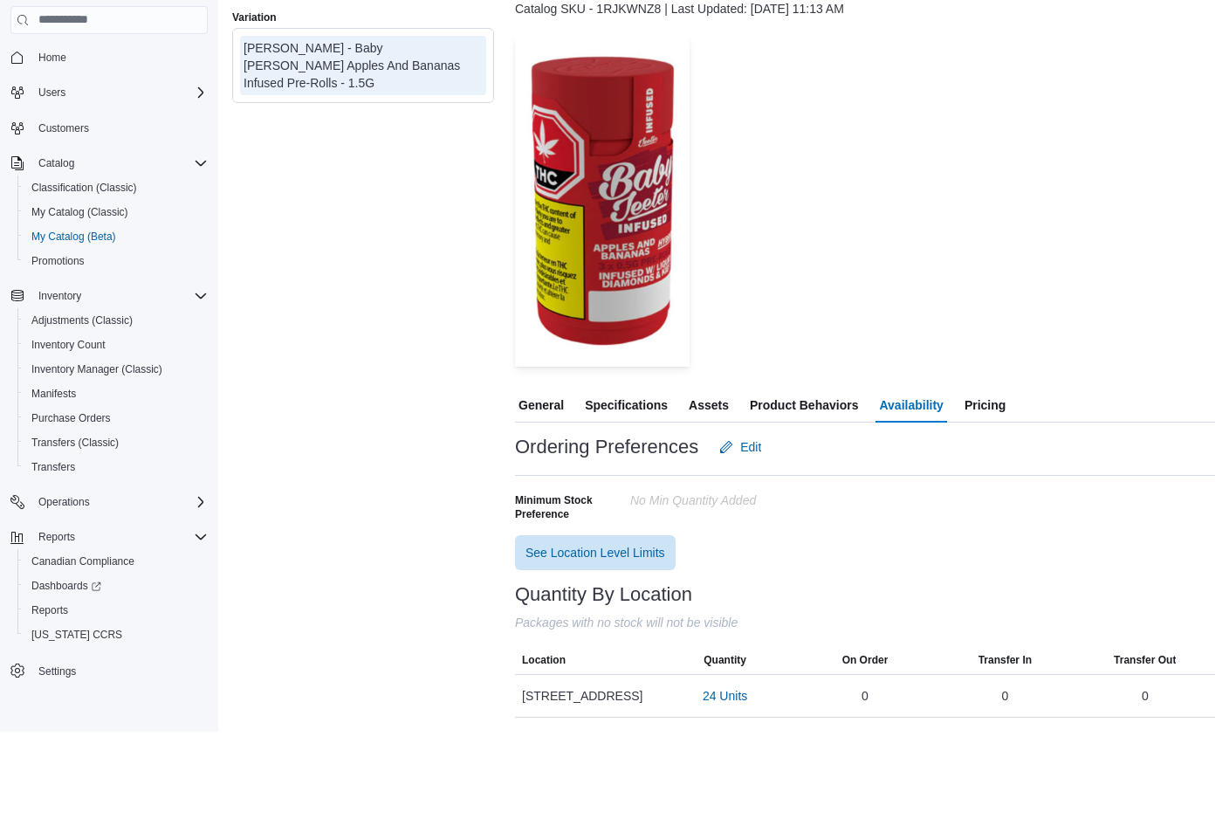
click at [983, 475] on span "Pricing" at bounding box center [984, 492] width 41 height 35
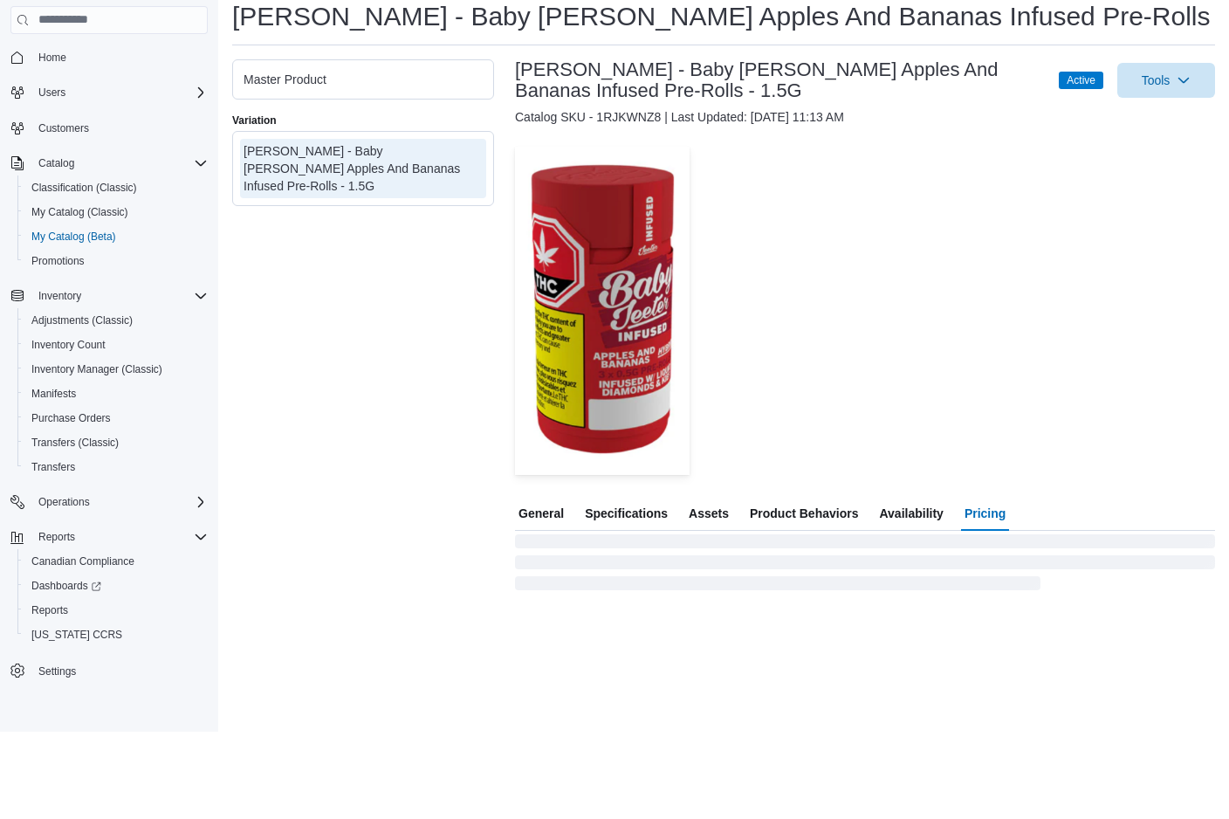
scroll to position [90, 0]
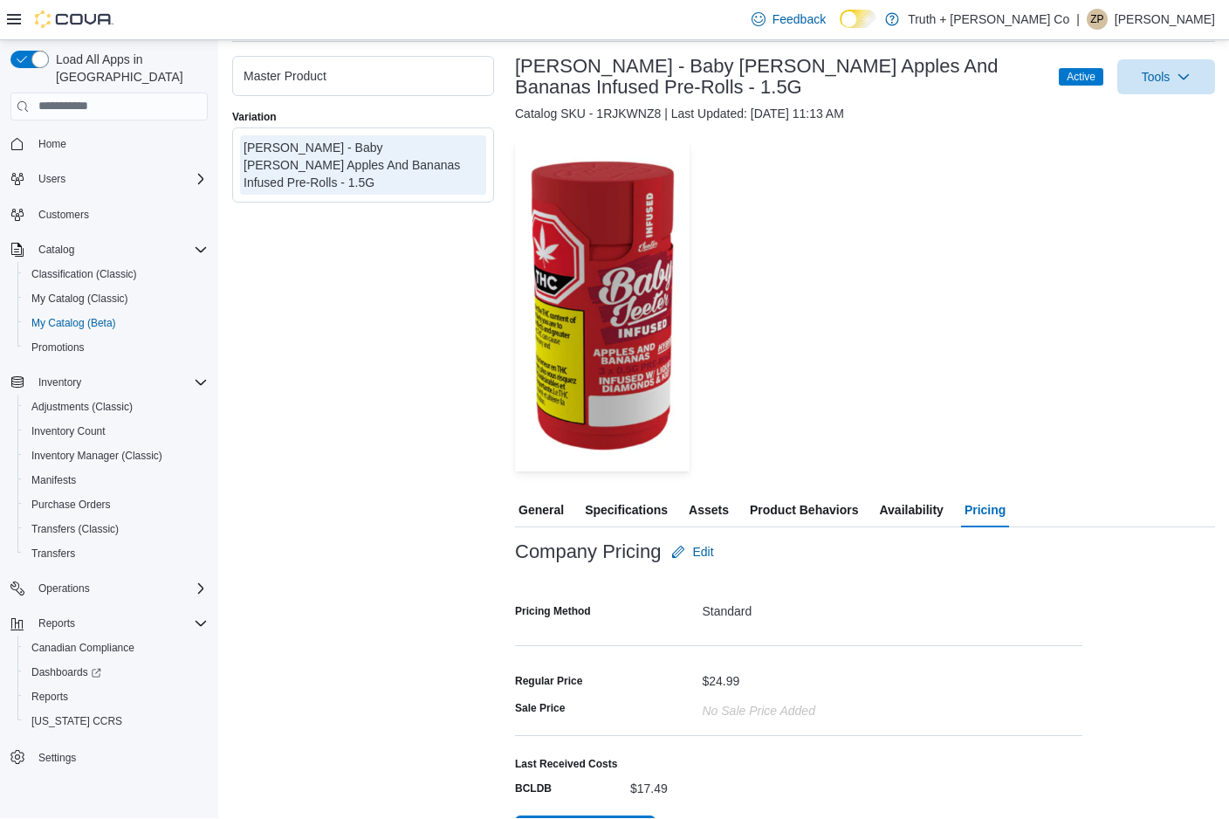
click at [924, 508] on span "Availability" at bounding box center [911, 510] width 64 height 35
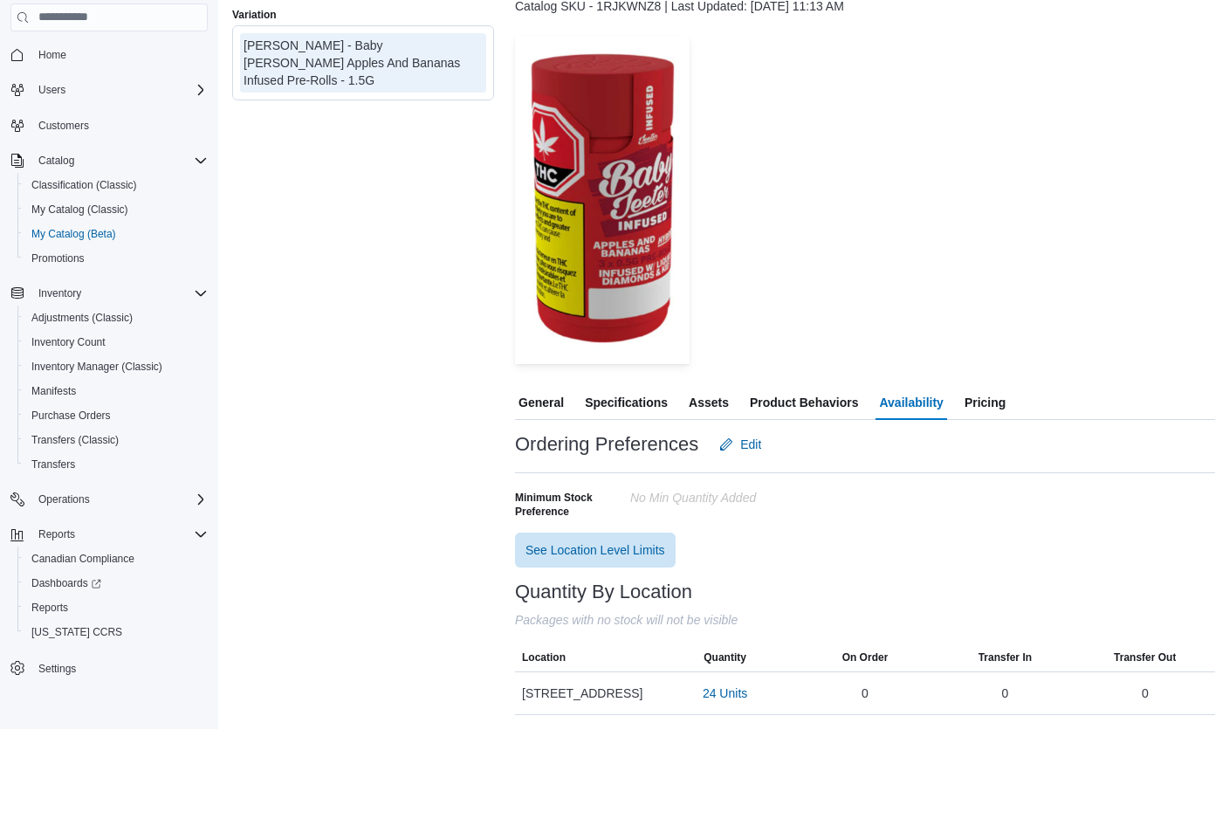
scroll to position [110, 0]
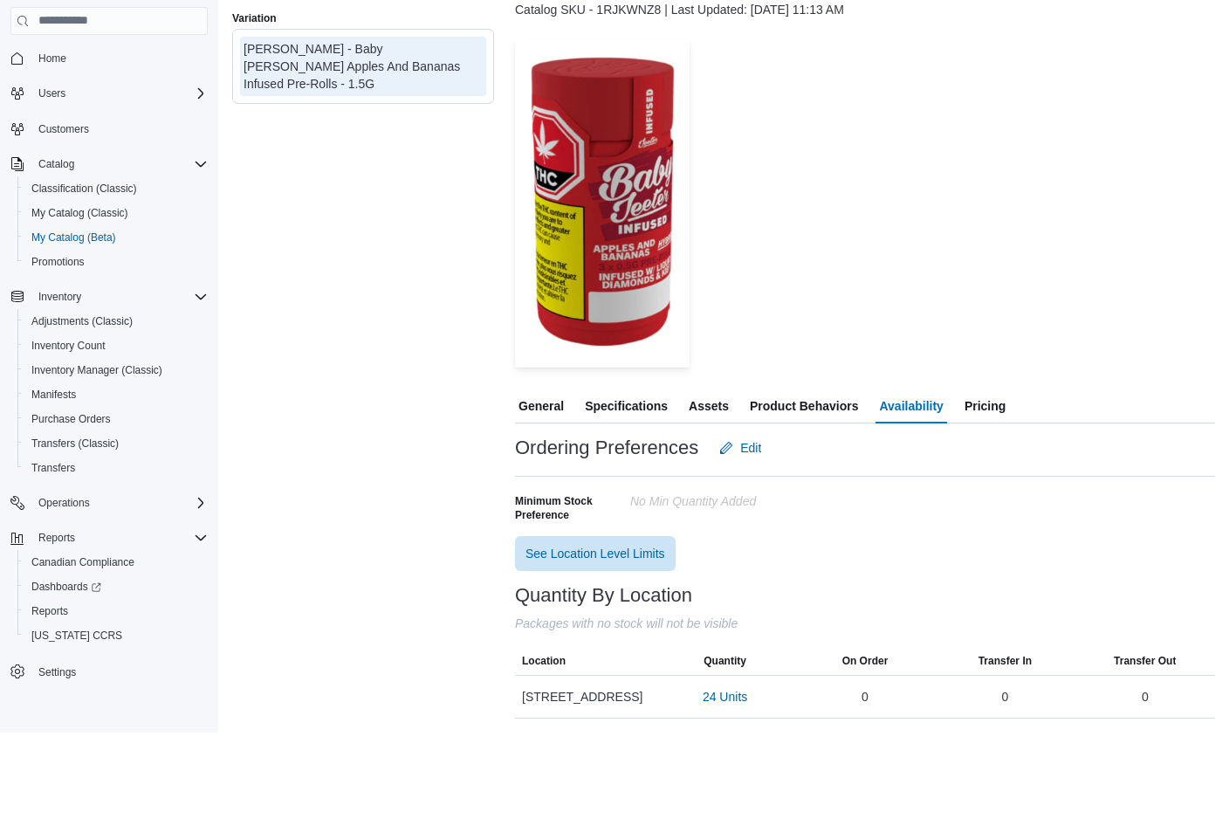
click at [975, 475] on span "Pricing" at bounding box center [984, 492] width 41 height 35
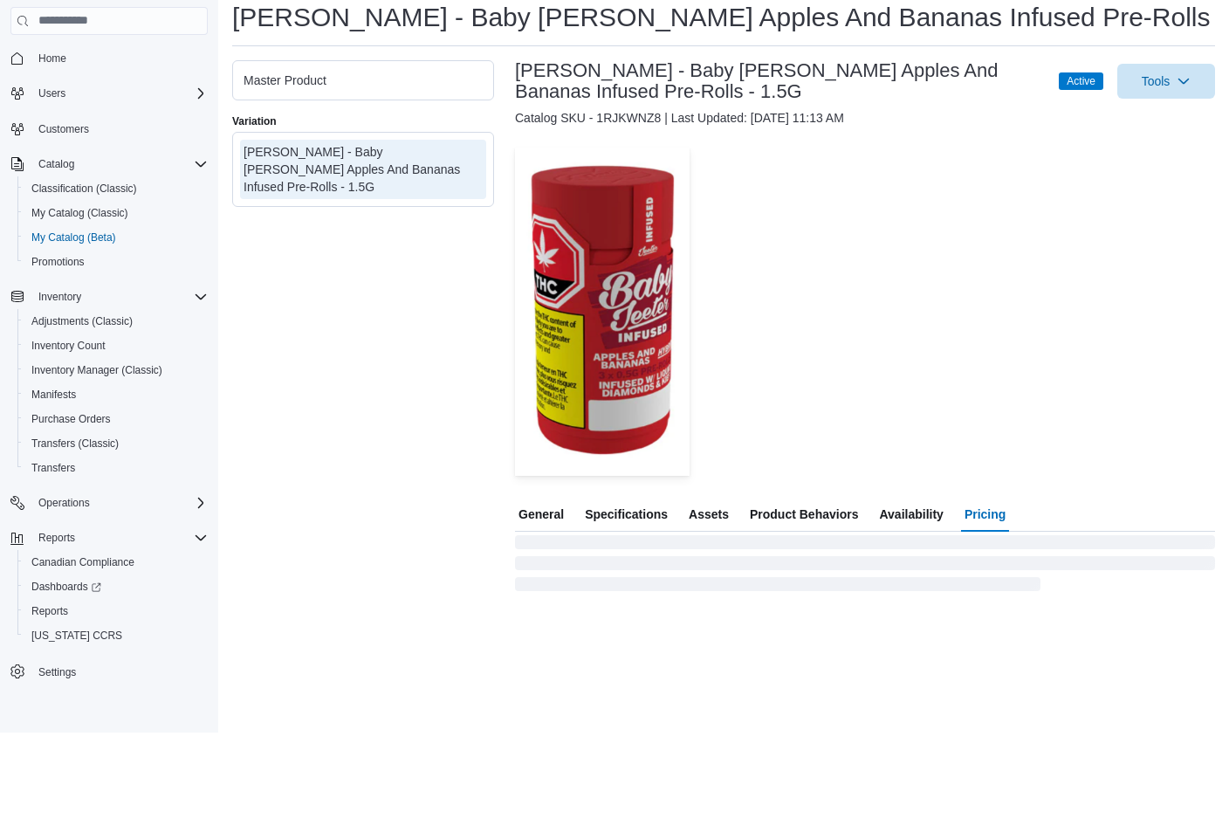
scroll to position [90, 0]
